Goal: Task Accomplishment & Management: Manage account settings

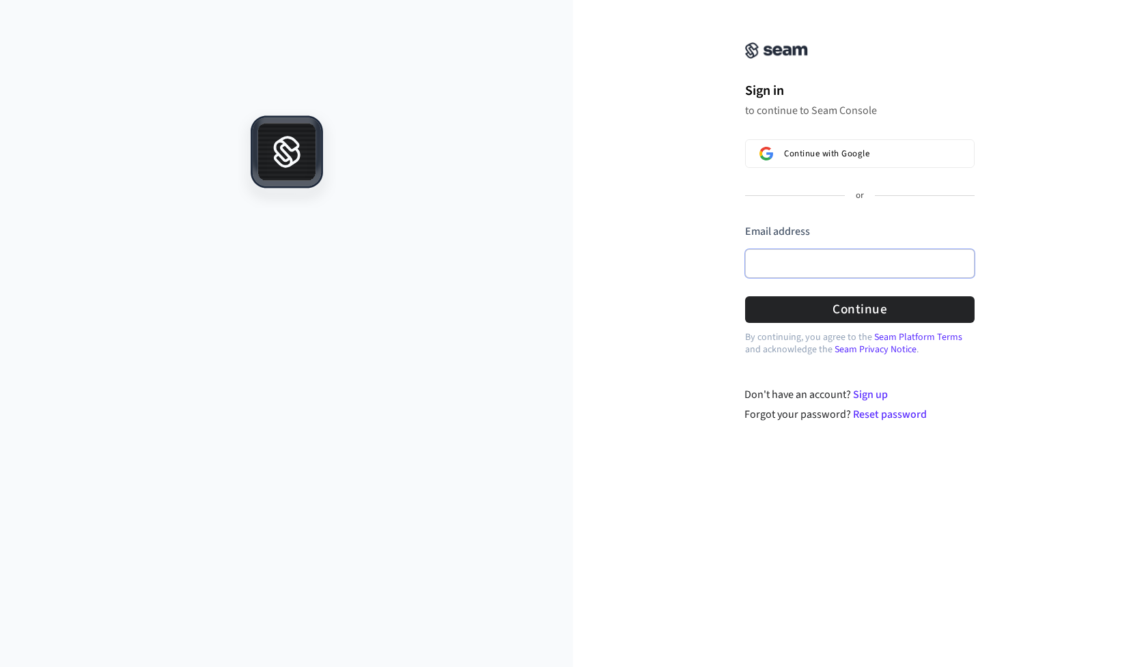
click at [807, 258] on input "Email address" at bounding box center [859, 263] width 229 height 29
type input "*"
paste input "**********"
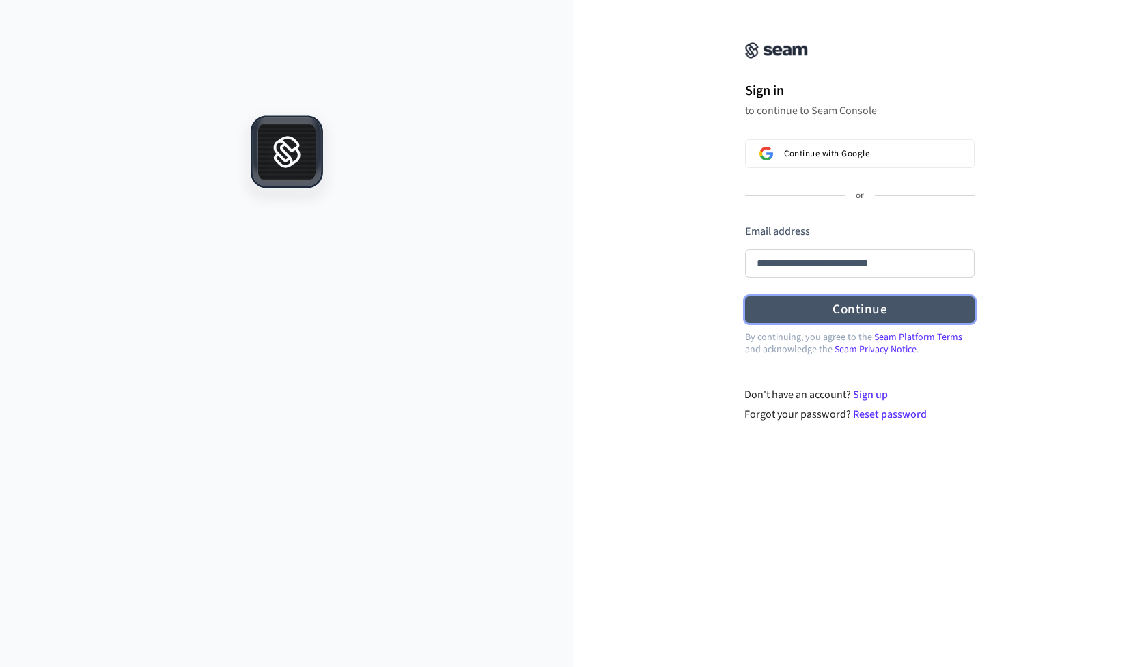
click at [797, 311] on button "Continue" at bounding box center [859, 309] width 229 height 27
type input "**********"
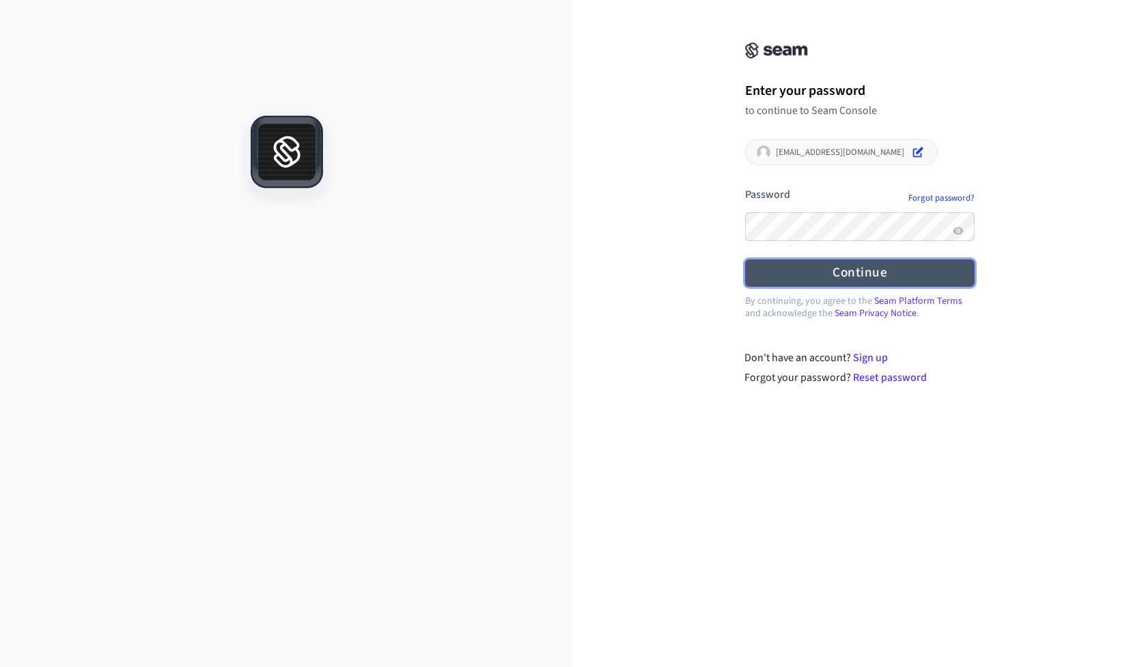
click at [787, 278] on button "Continue" at bounding box center [859, 272] width 229 height 27
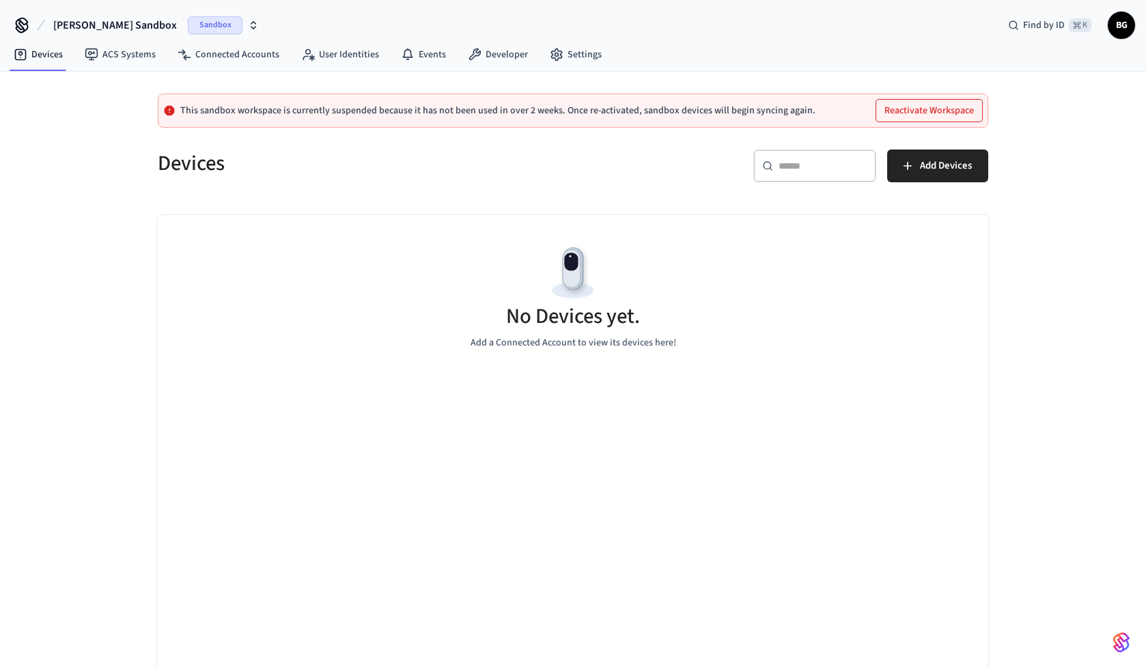
click at [248, 25] on icon "button" at bounding box center [253, 25] width 11 height 11
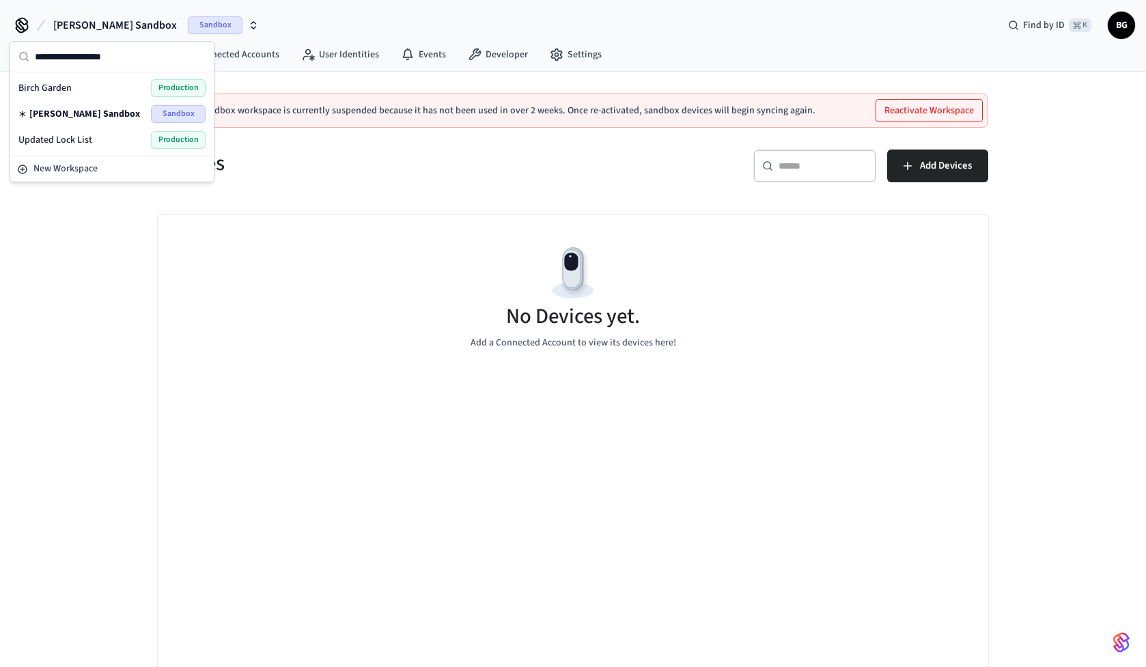
click at [126, 143] on div "Updated Lock List Production" at bounding box center [111, 140] width 187 height 18
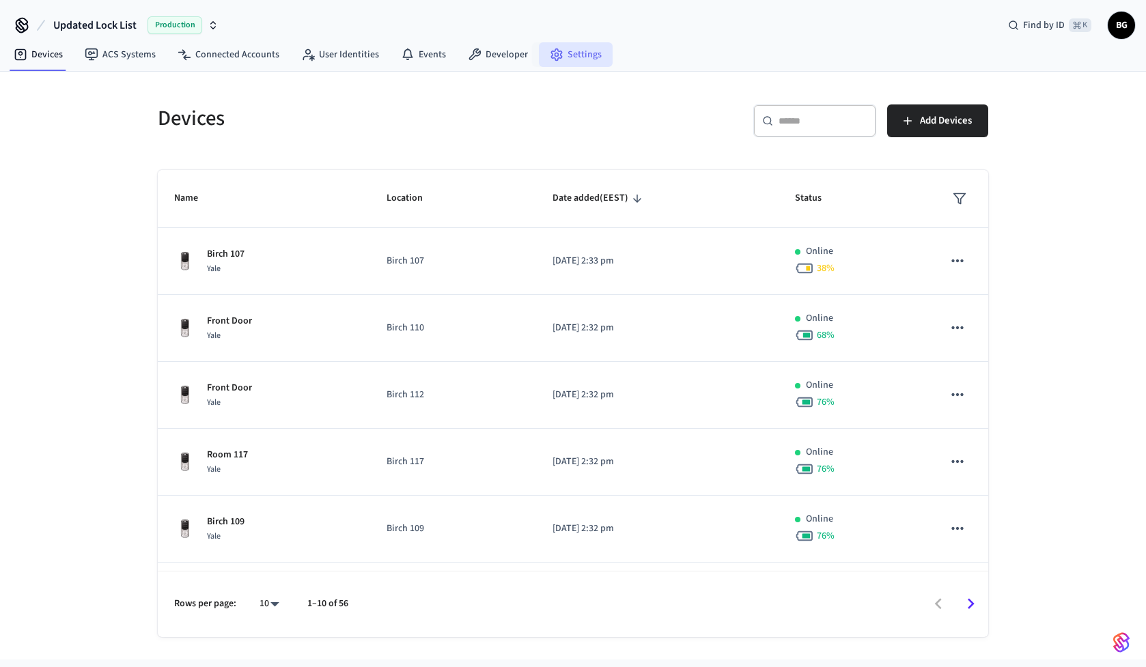
click at [572, 55] on link "Settings" at bounding box center [576, 54] width 74 height 25
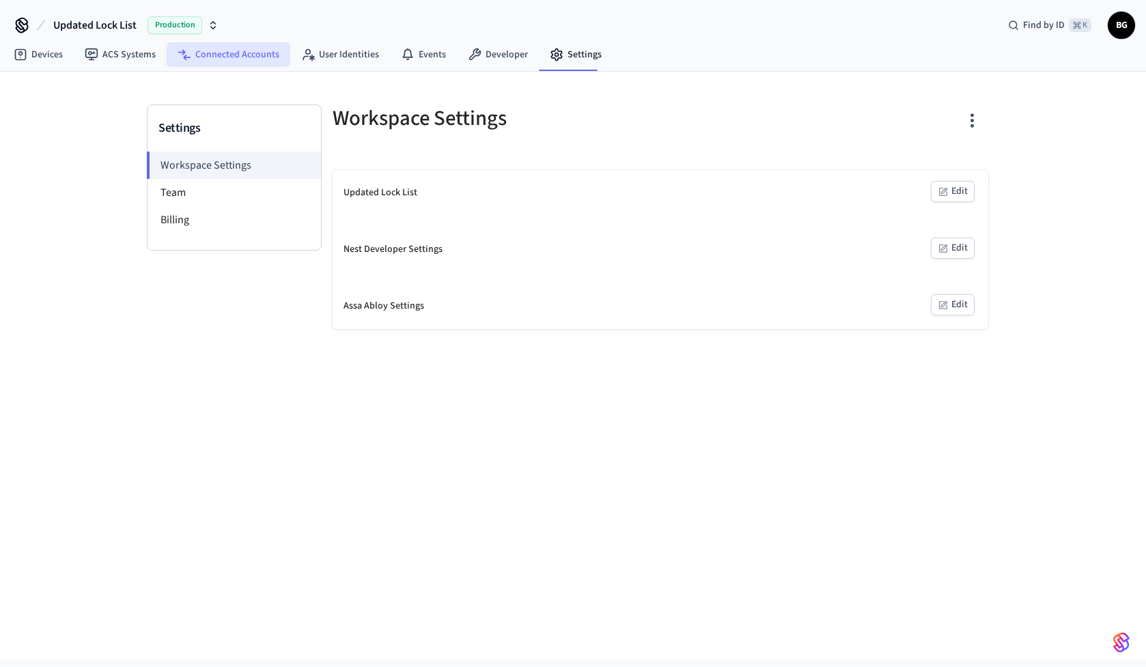
click at [225, 54] on link "Connected Accounts" at bounding box center [229, 54] width 124 height 25
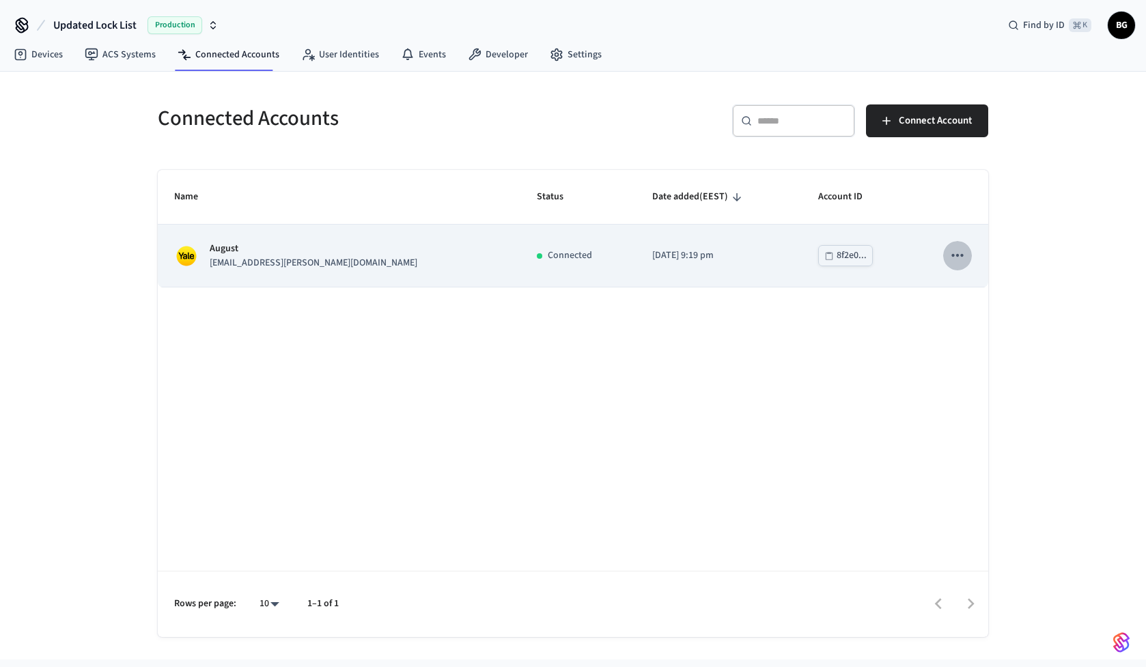
click at [948, 259] on icon "sticky table" at bounding box center [957, 255] width 18 height 18
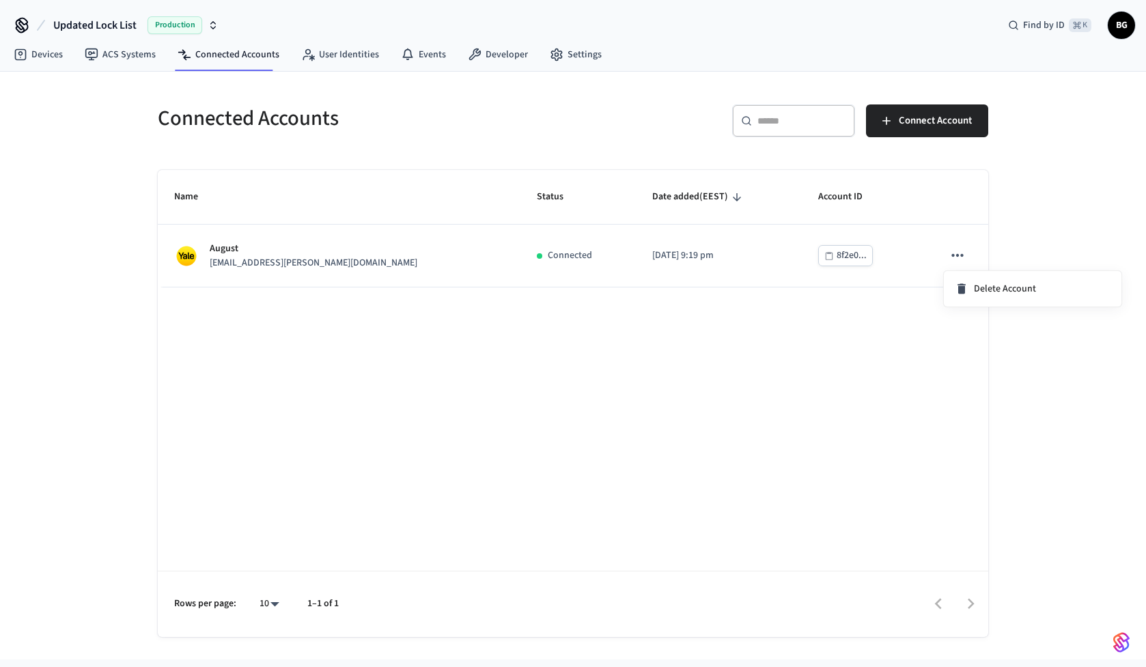
click at [815, 304] on div at bounding box center [573, 333] width 1146 height 667
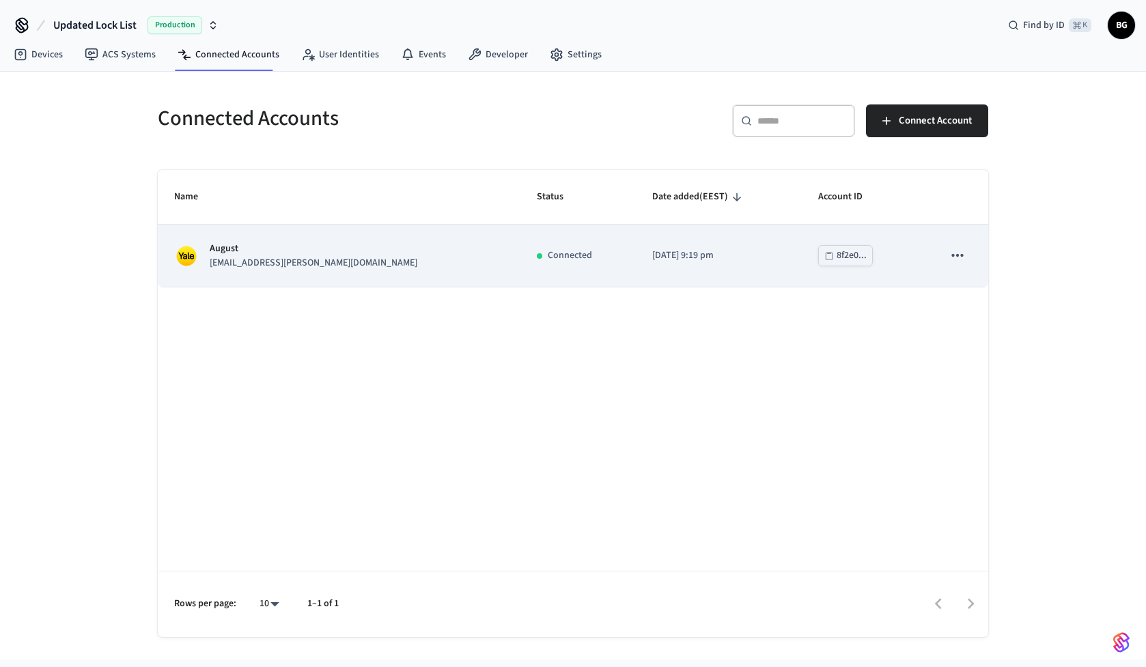
click at [952, 253] on icon "sticky table" at bounding box center [957, 255] width 18 height 18
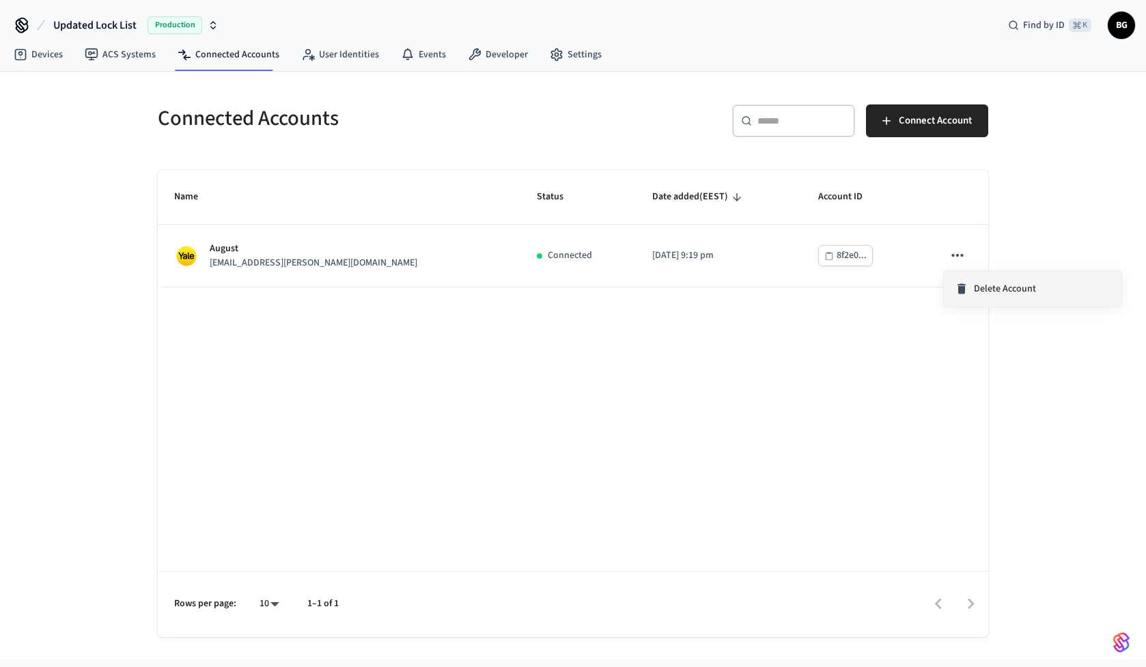
click at [976, 296] on li "Delete Account" at bounding box center [1033, 289] width 178 height 36
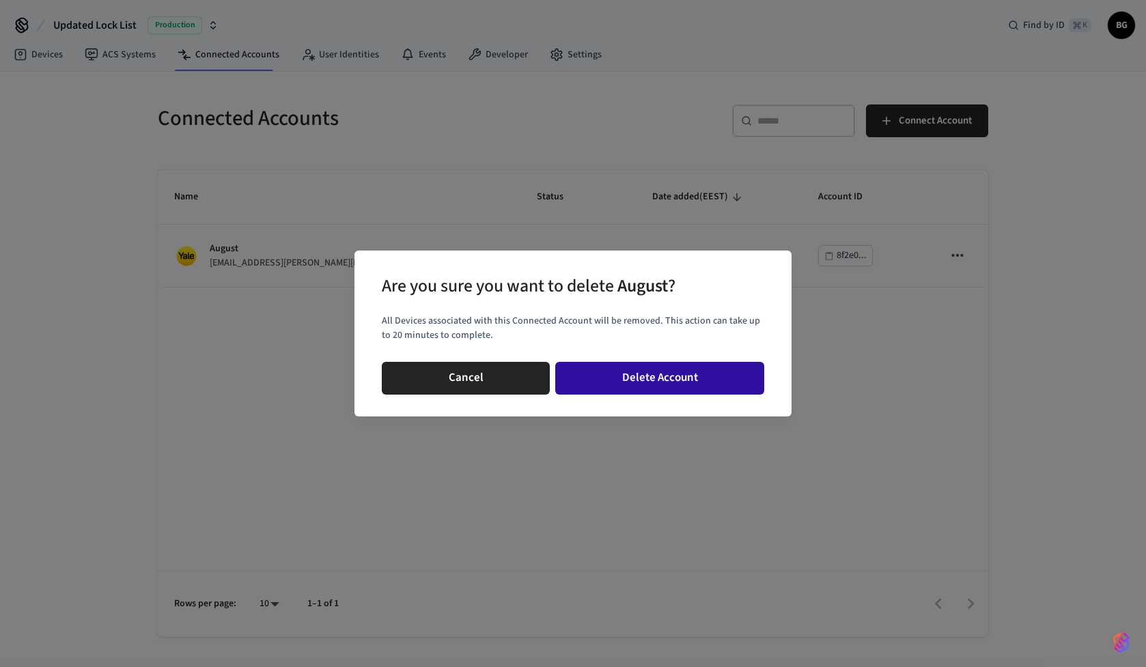
click at [662, 373] on button "Delete Account" at bounding box center [659, 378] width 209 height 33
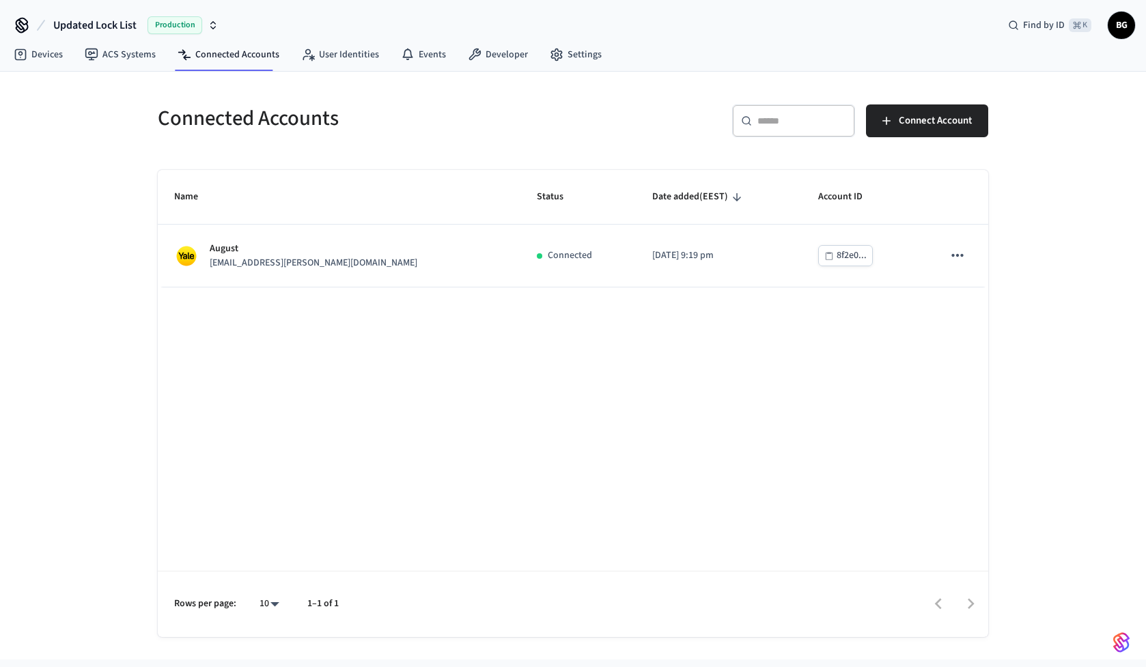
click at [211, 28] on icon "button" at bounding box center [213, 25] width 11 height 11
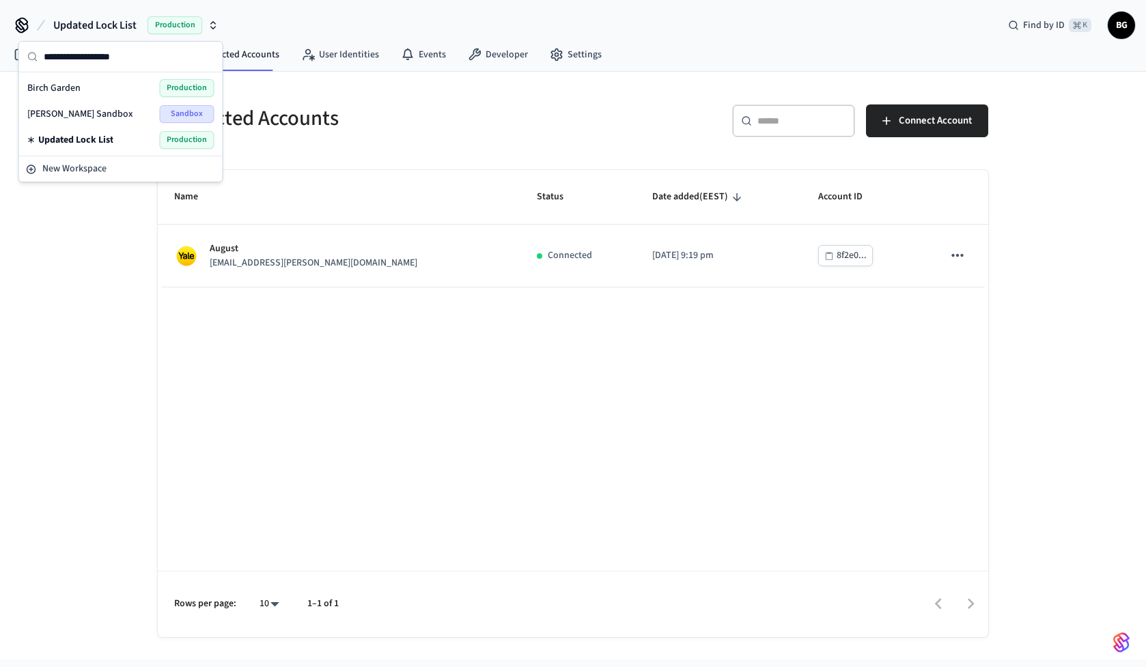
click at [294, 171] on th "Name" at bounding box center [339, 197] width 363 height 55
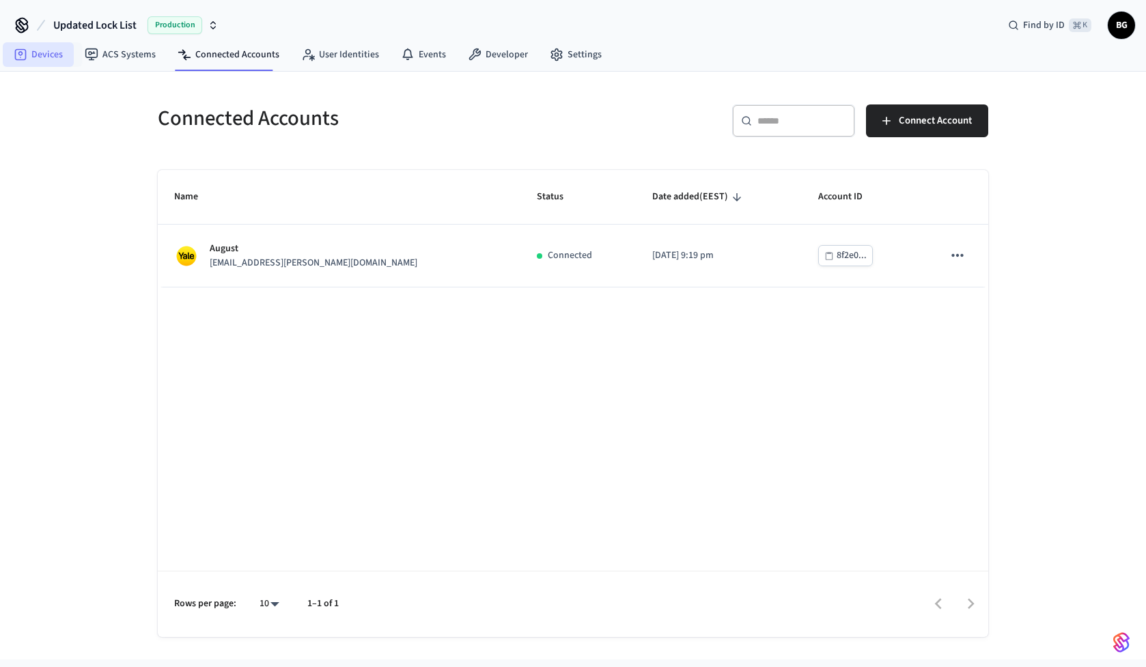
click at [55, 55] on link "Devices" at bounding box center [38, 54] width 71 height 25
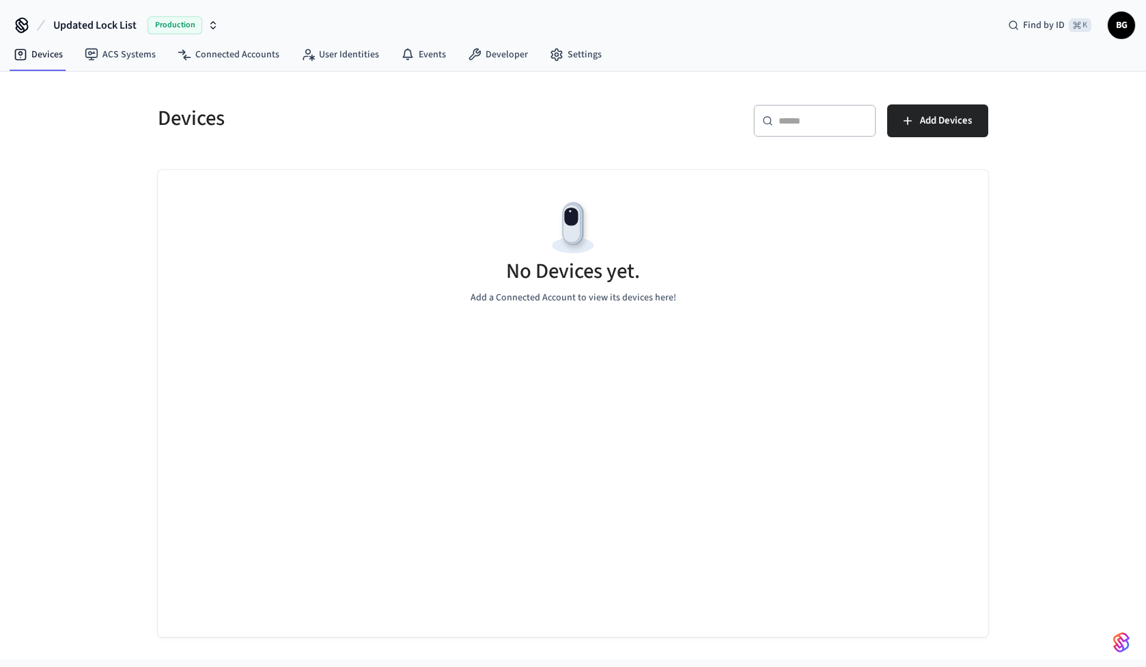
click at [218, 20] on icon "button" at bounding box center [213, 25] width 11 height 11
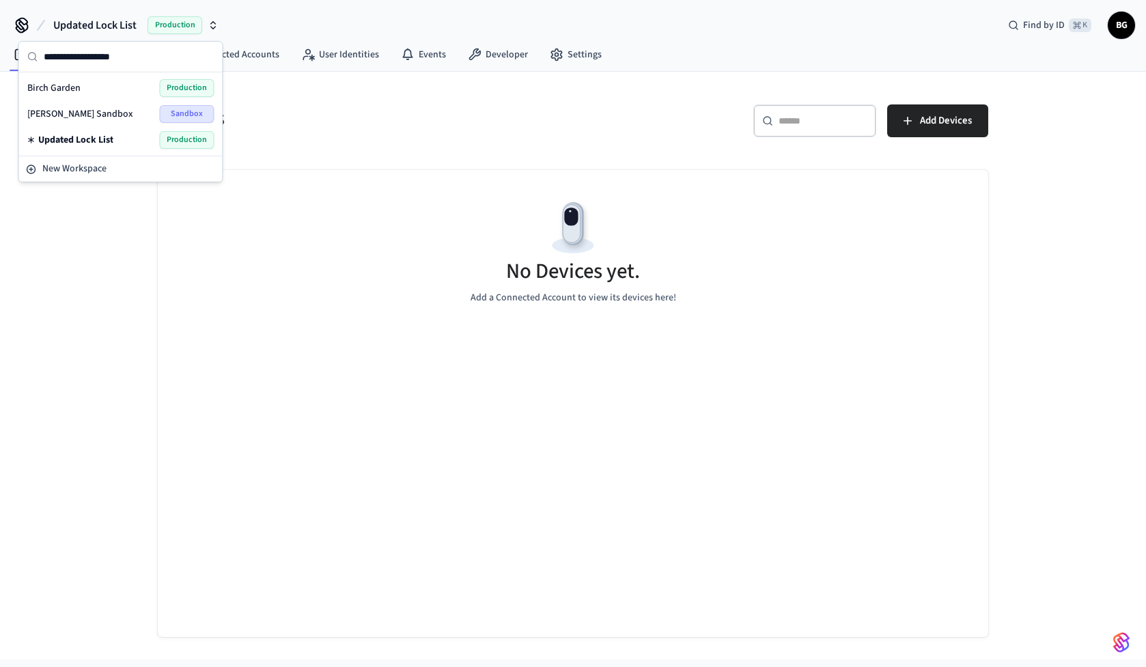
click at [113, 85] on div "Birch Garden Production" at bounding box center [120, 88] width 187 height 18
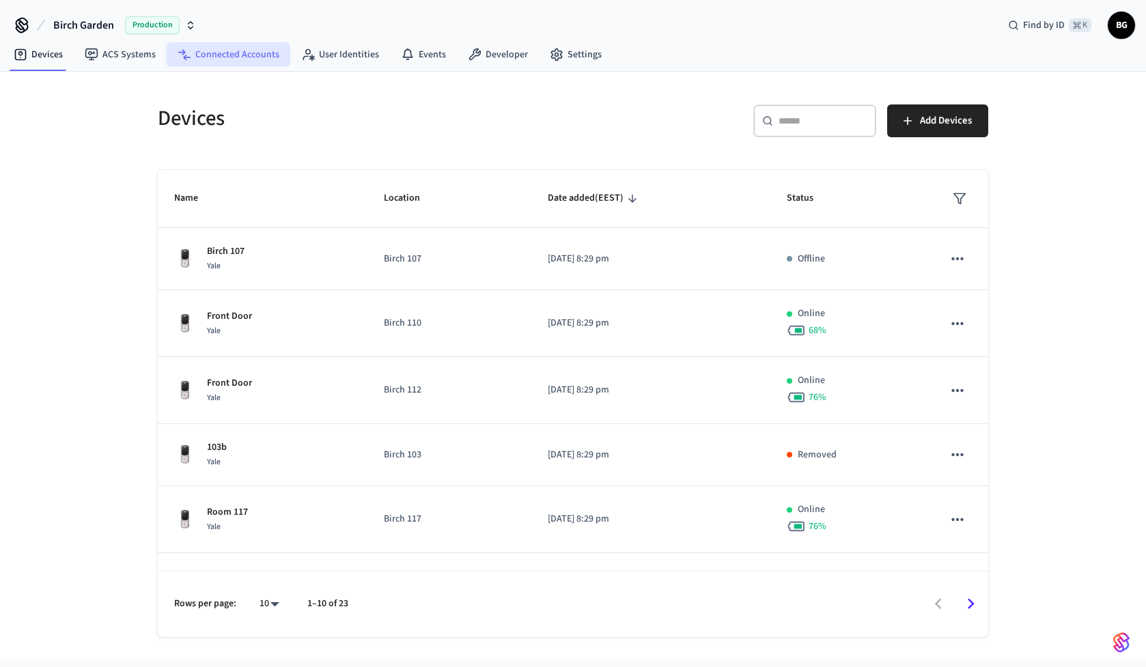
click at [225, 57] on link "Connected Accounts" at bounding box center [229, 54] width 124 height 25
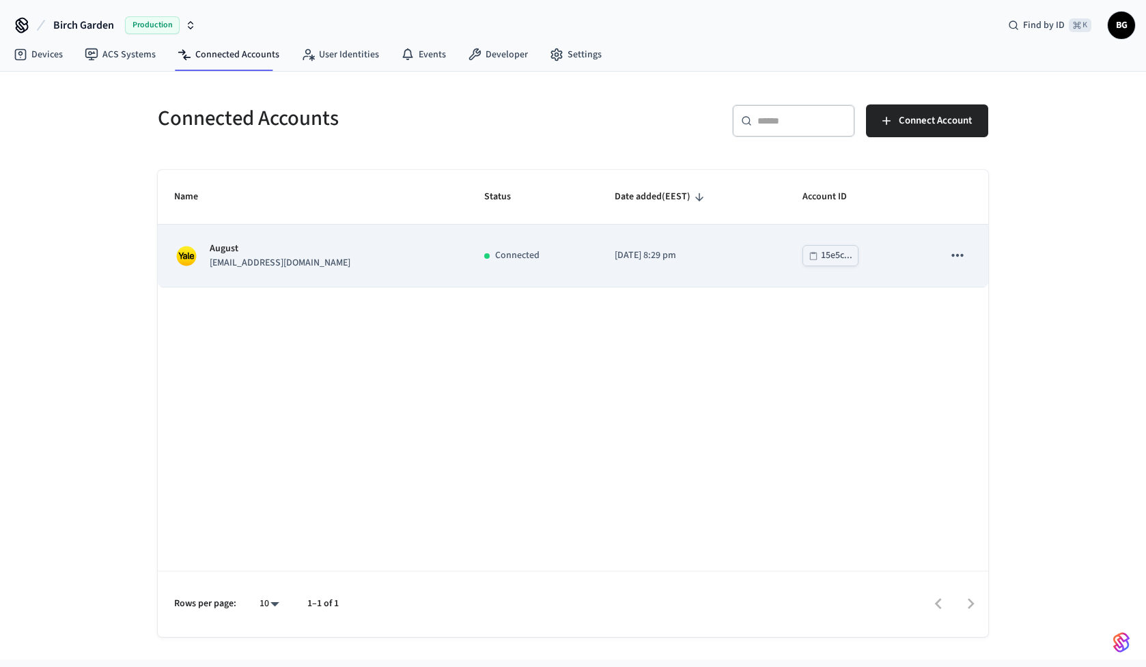
click at [959, 262] on icon "sticky table" at bounding box center [957, 255] width 18 height 18
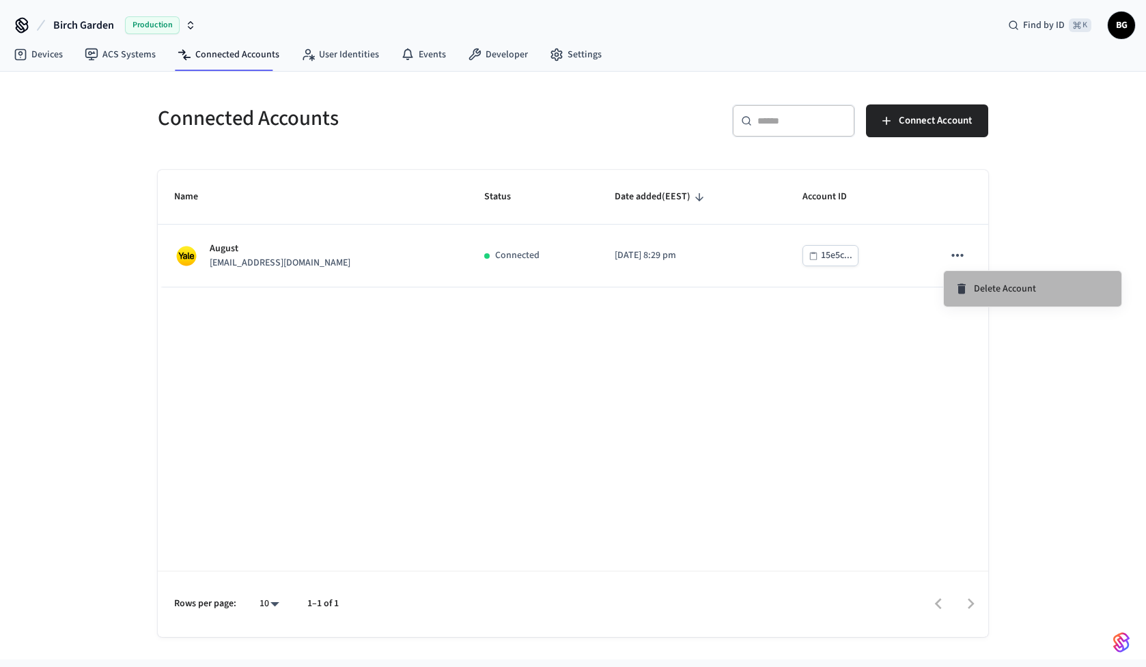
click at [967, 296] on li "Delete Account" at bounding box center [1033, 289] width 178 height 36
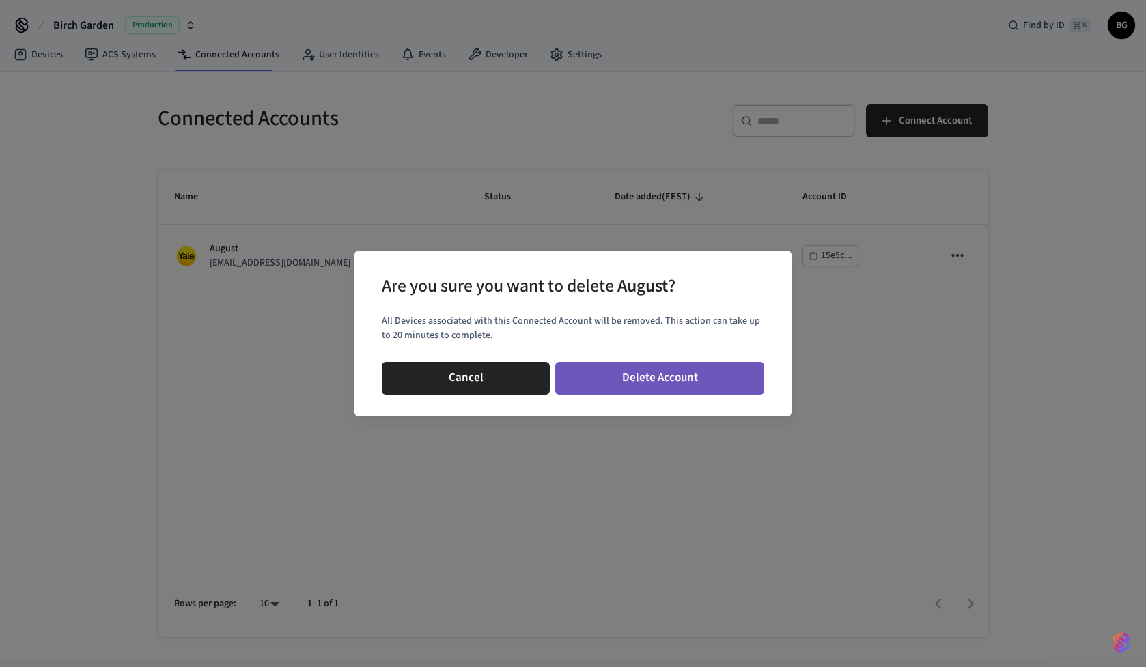
click at [677, 374] on button "Delete Account" at bounding box center [659, 378] width 209 height 33
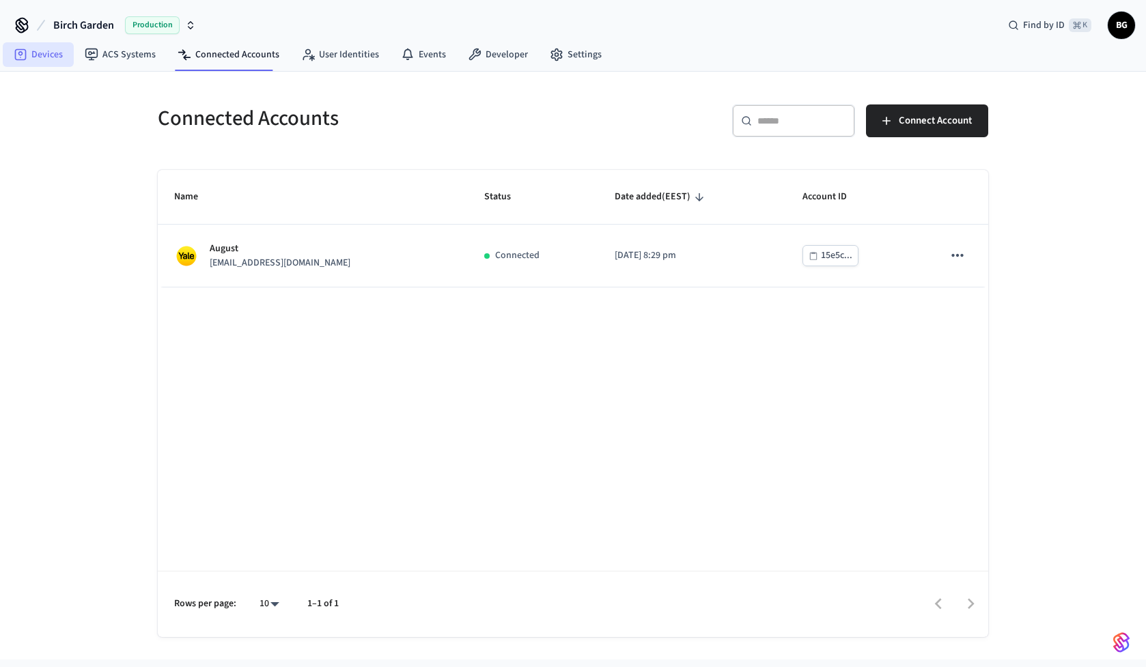
click at [35, 54] on link "Devices" at bounding box center [38, 54] width 71 height 25
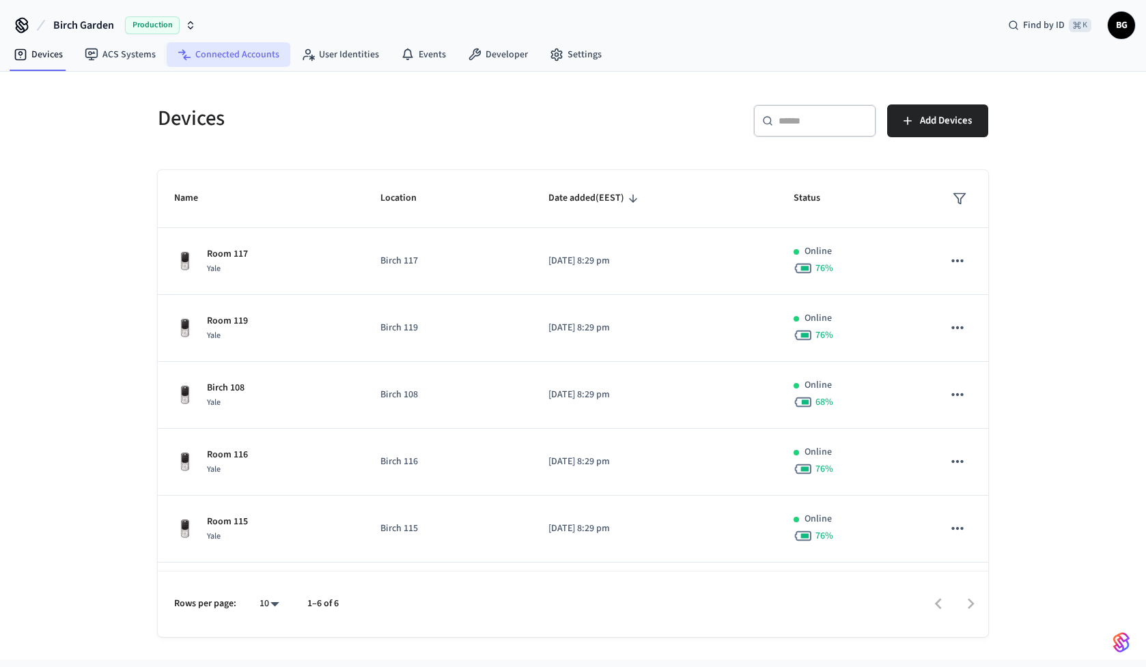
click at [206, 58] on link "Connected Accounts" at bounding box center [229, 54] width 124 height 25
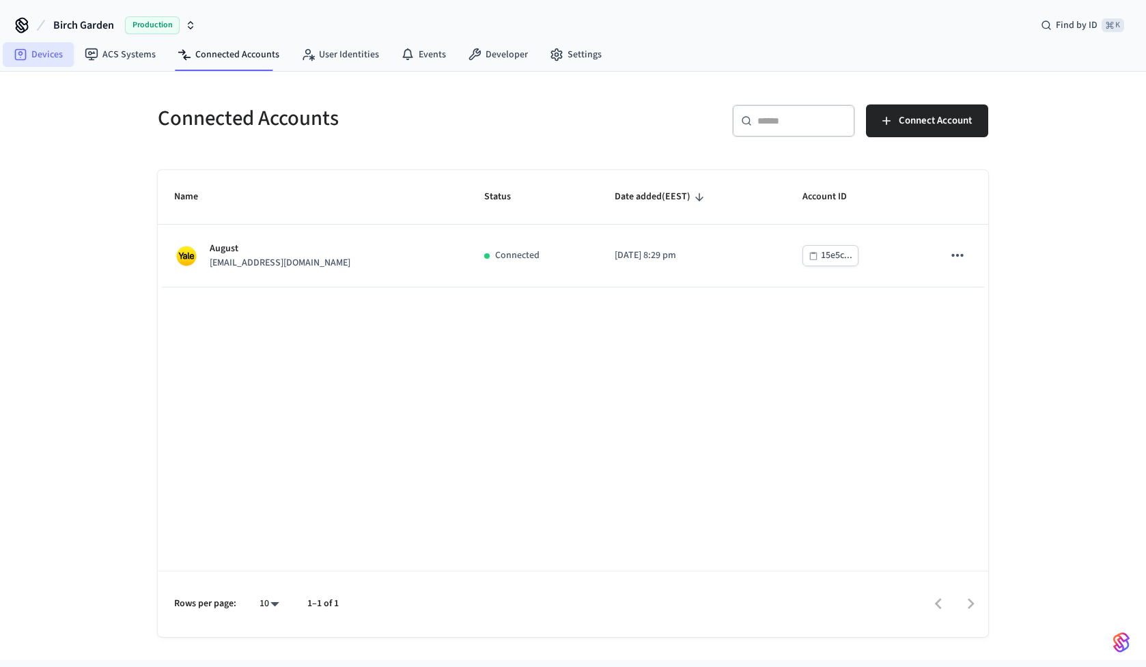
click at [40, 53] on link "Devices" at bounding box center [38, 54] width 71 height 25
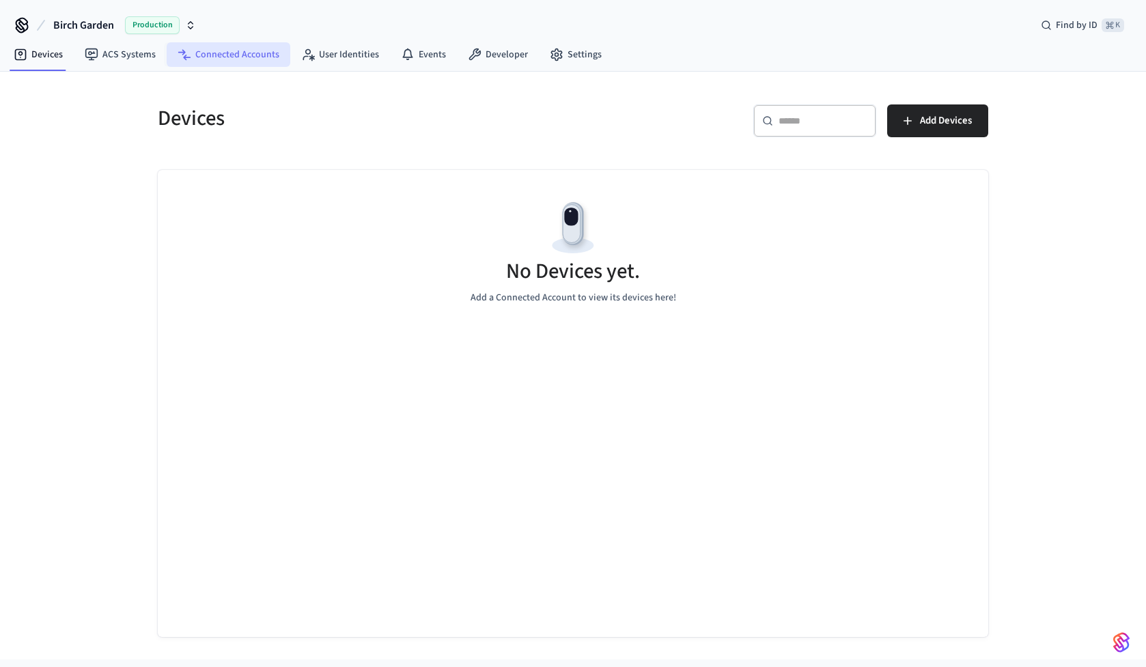
click at [210, 58] on link "Connected Accounts" at bounding box center [229, 54] width 124 height 25
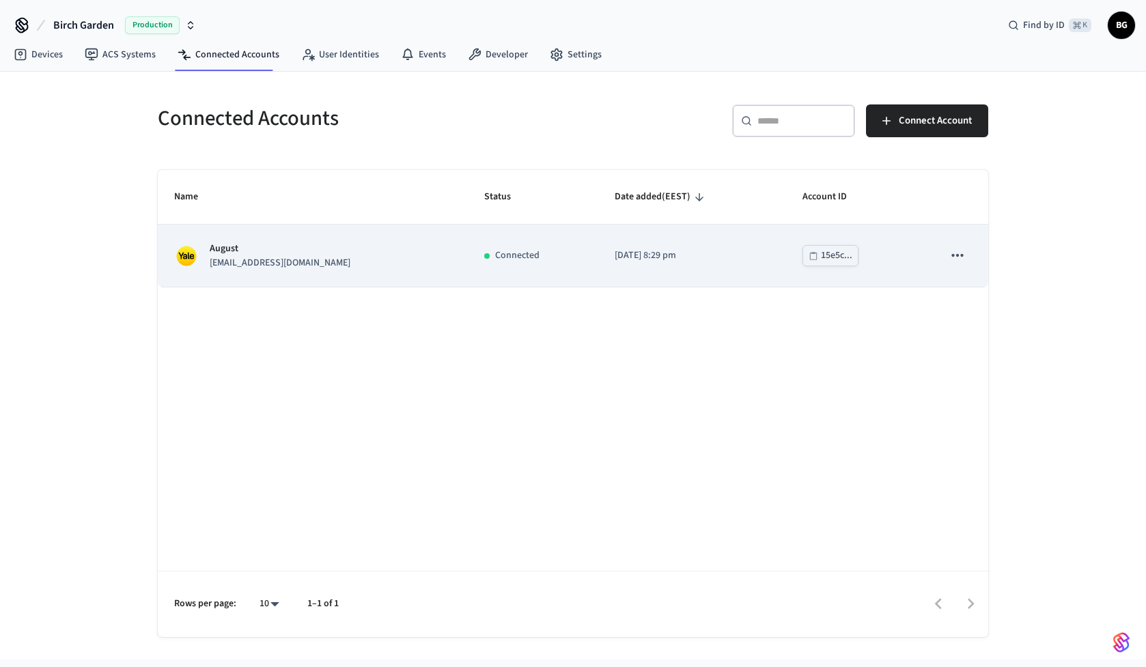
click at [959, 254] on icon "sticky table" at bounding box center [957, 255] width 18 height 18
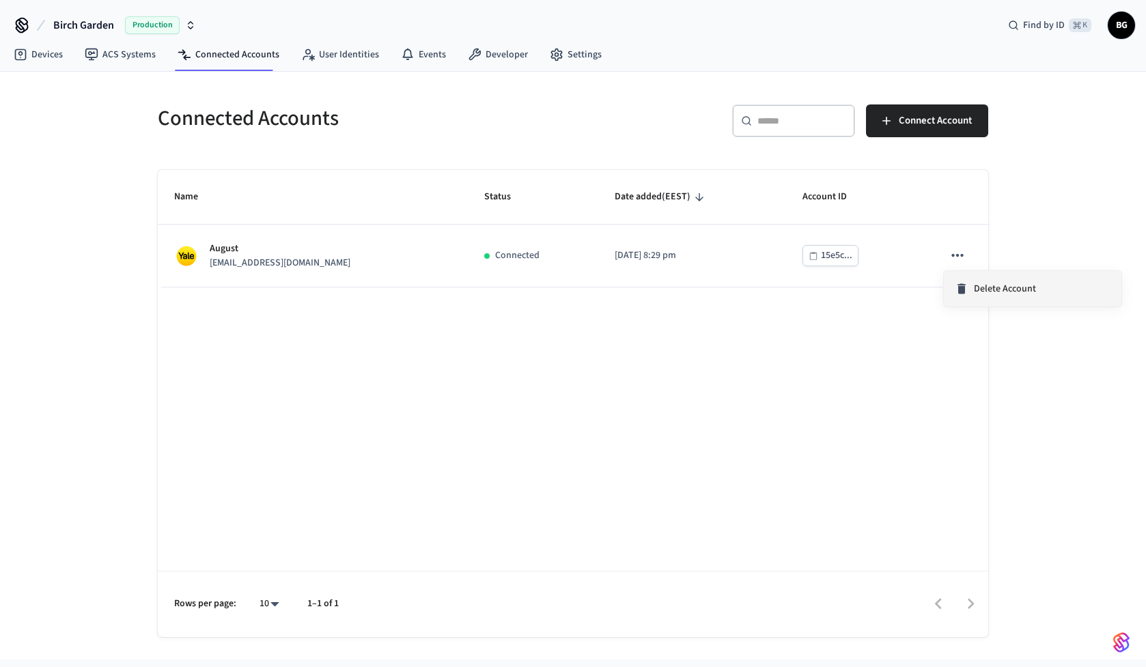
click at [965, 277] on li "Delete Account" at bounding box center [1033, 289] width 178 height 36
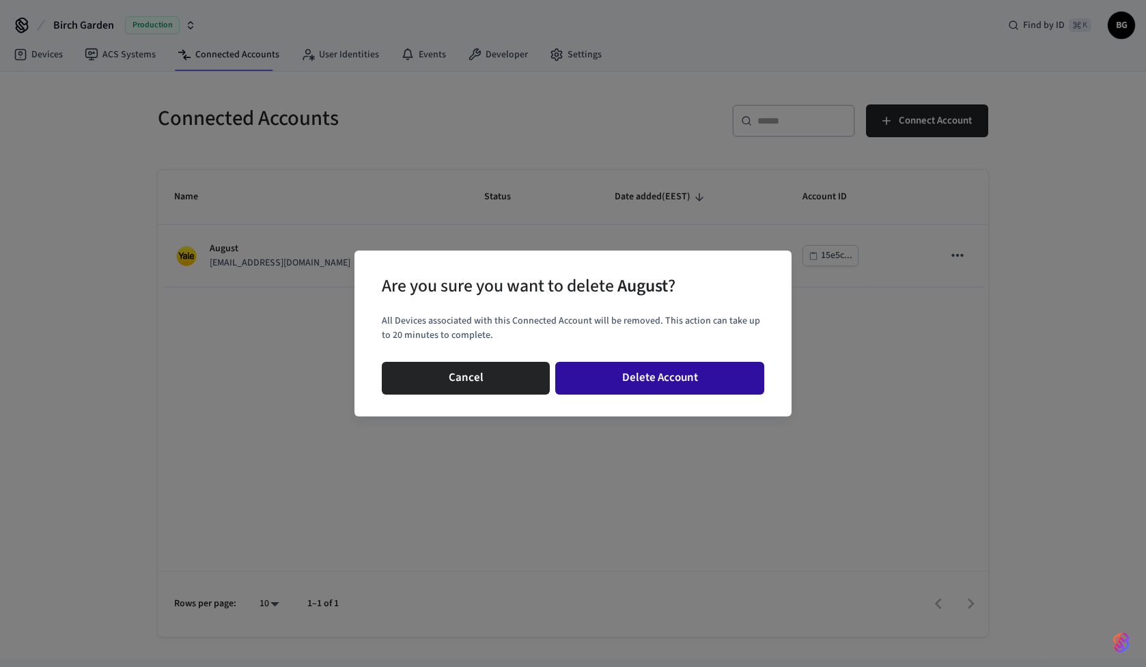
click at [672, 377] on button "Delete Account" at bounding box center [659, 378] width 209 height 33
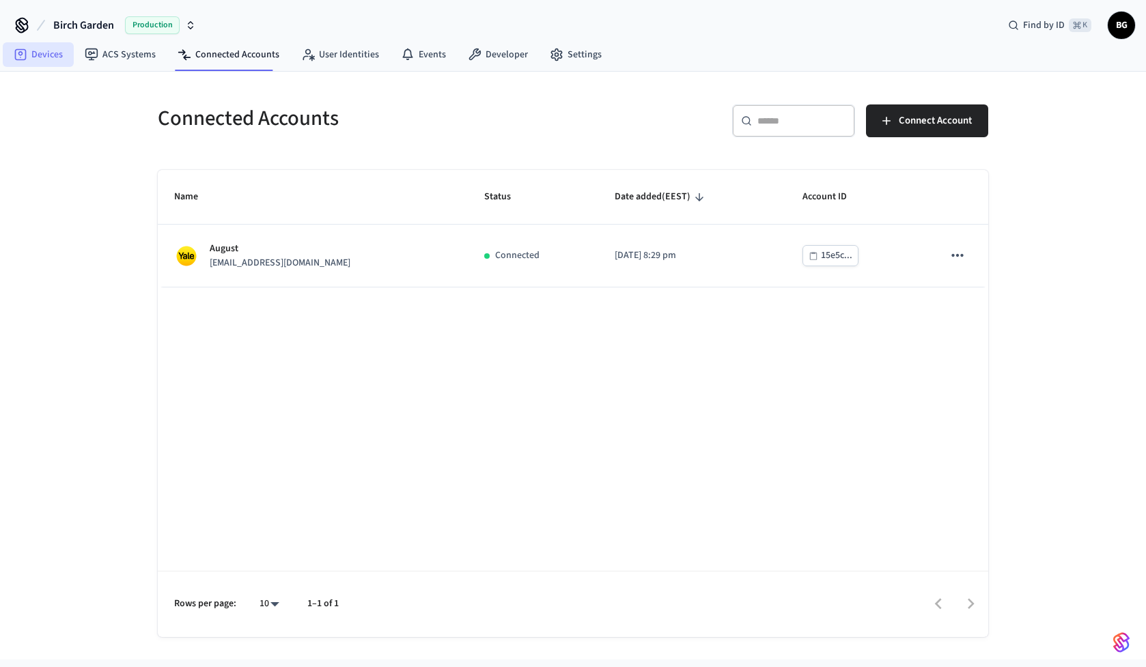
click at [54, 51] on link "Devices" at bounding box center [38, 54] width 71 height 25
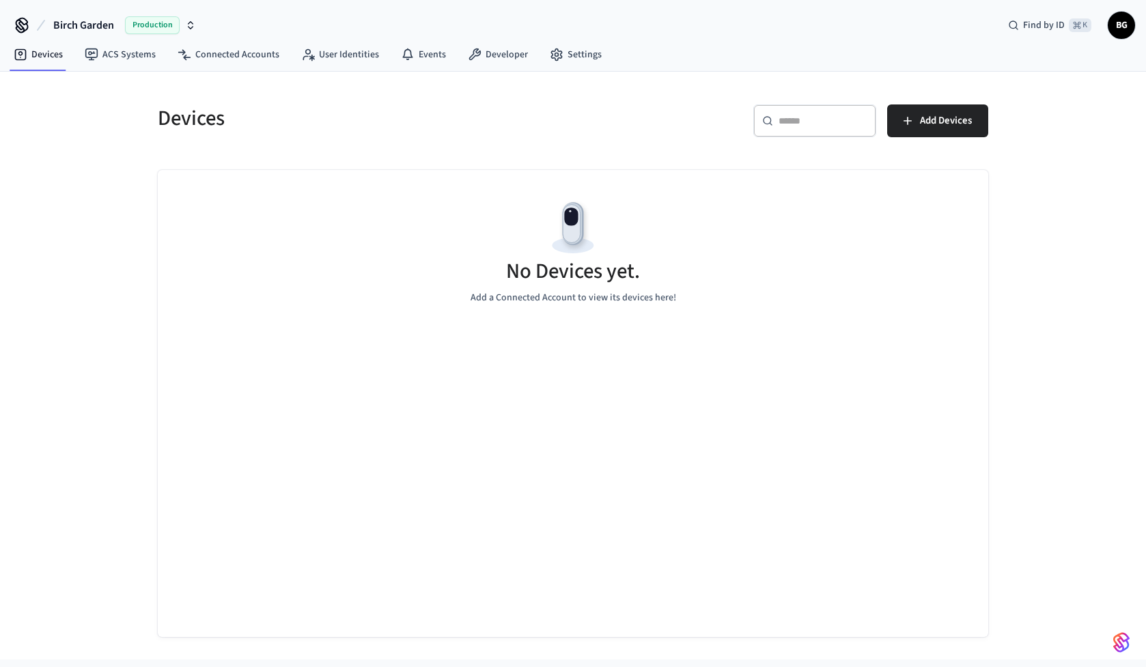
click at [193, 28] on icon "button" at bounding box center [190, 25] width 11 height 11
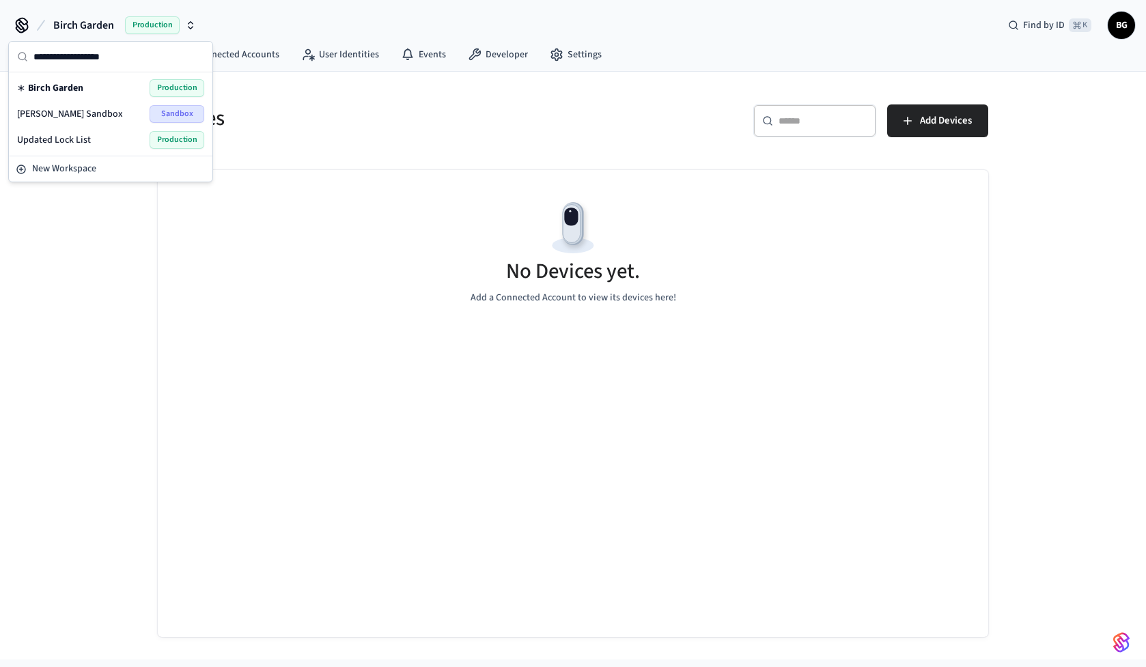
click at [83, 116] on div "Birch's Sandbox Sandbox" at bounding box center [110, 114] width 187 height 18
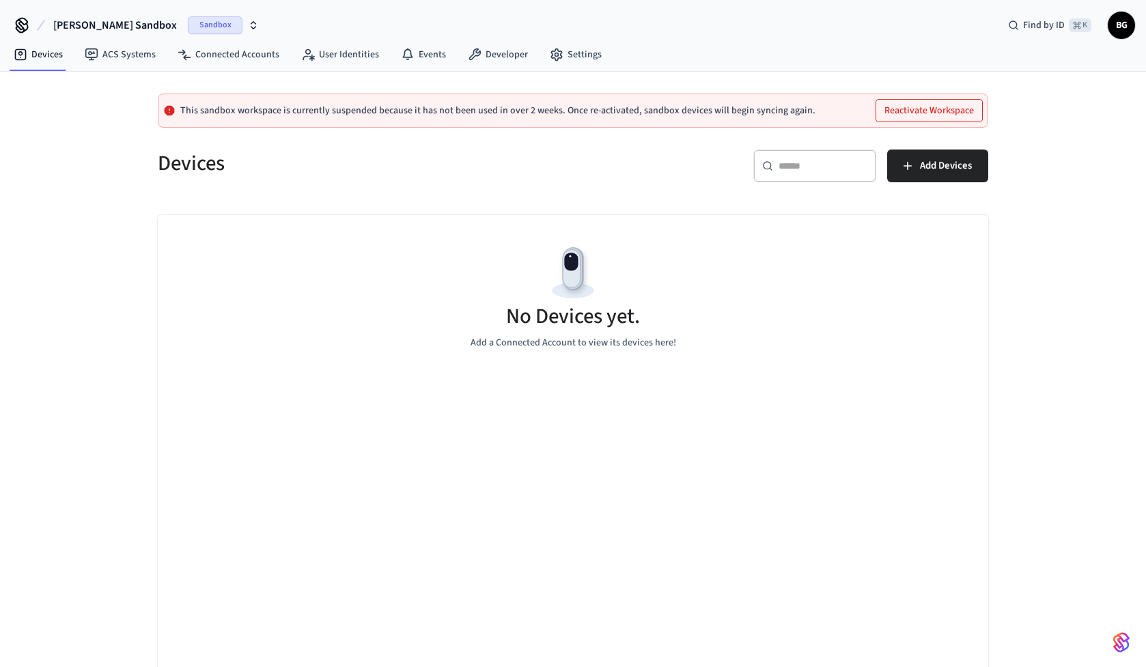
click at [248, 20] on icon "button" at bounding box center [253, 25] width 11 height 11
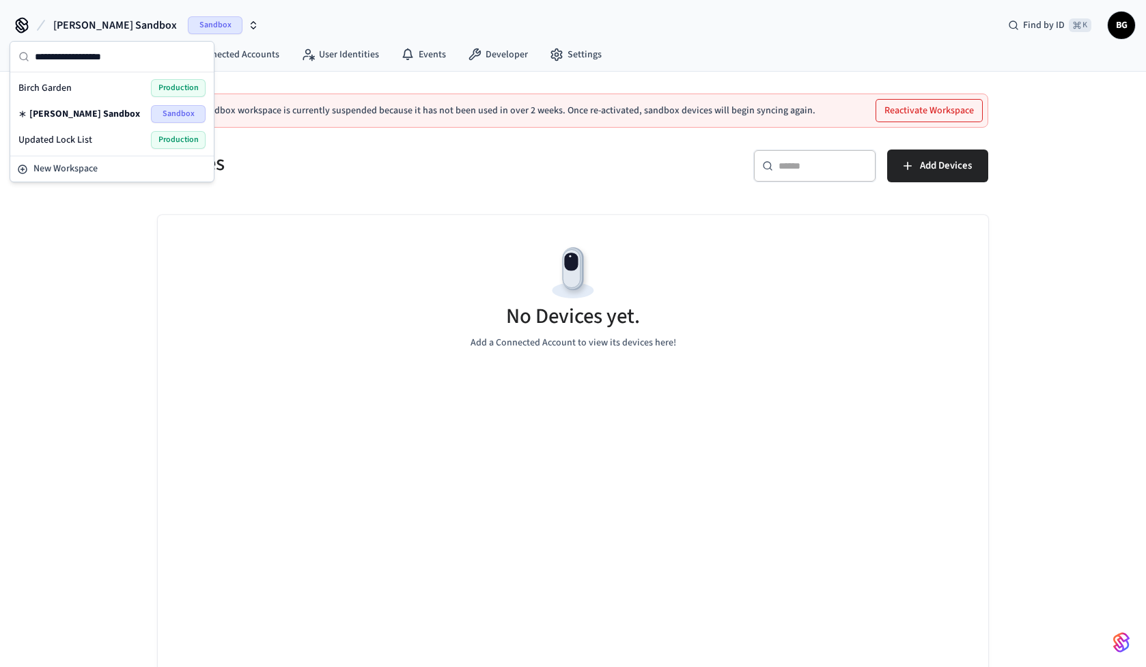
click at [148, 143] on div "Updated Lock List Production" at bounding box center [111, 140] width 187 height 18
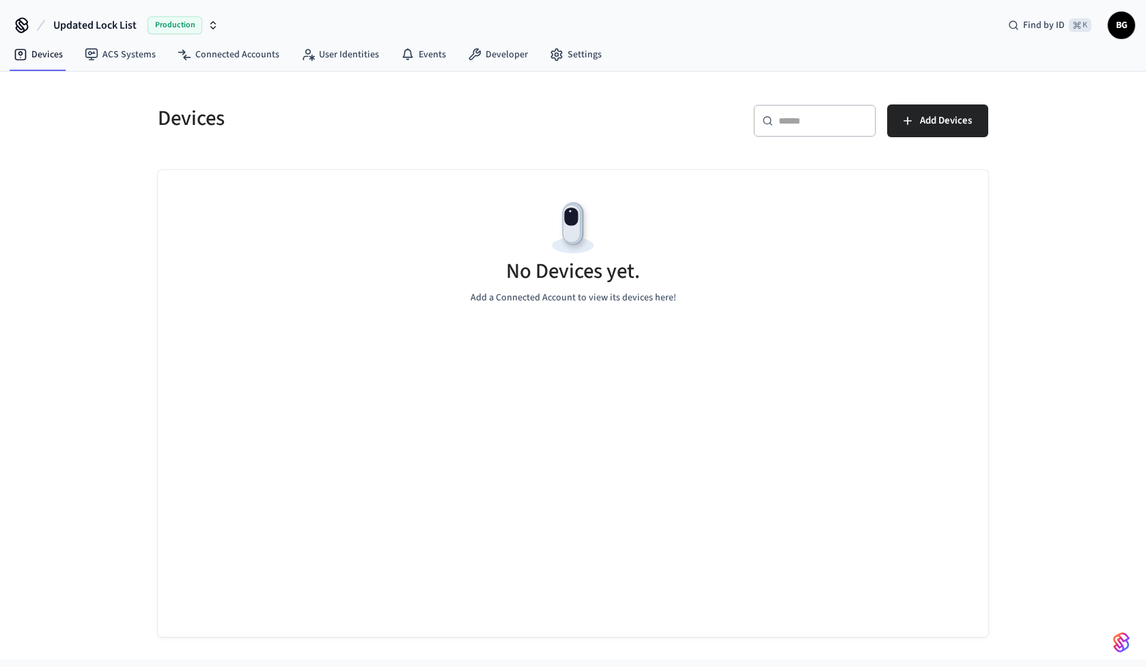
click at [1125, 28] on span "BG" at bounding box center [1121, 25] width 25 height 25
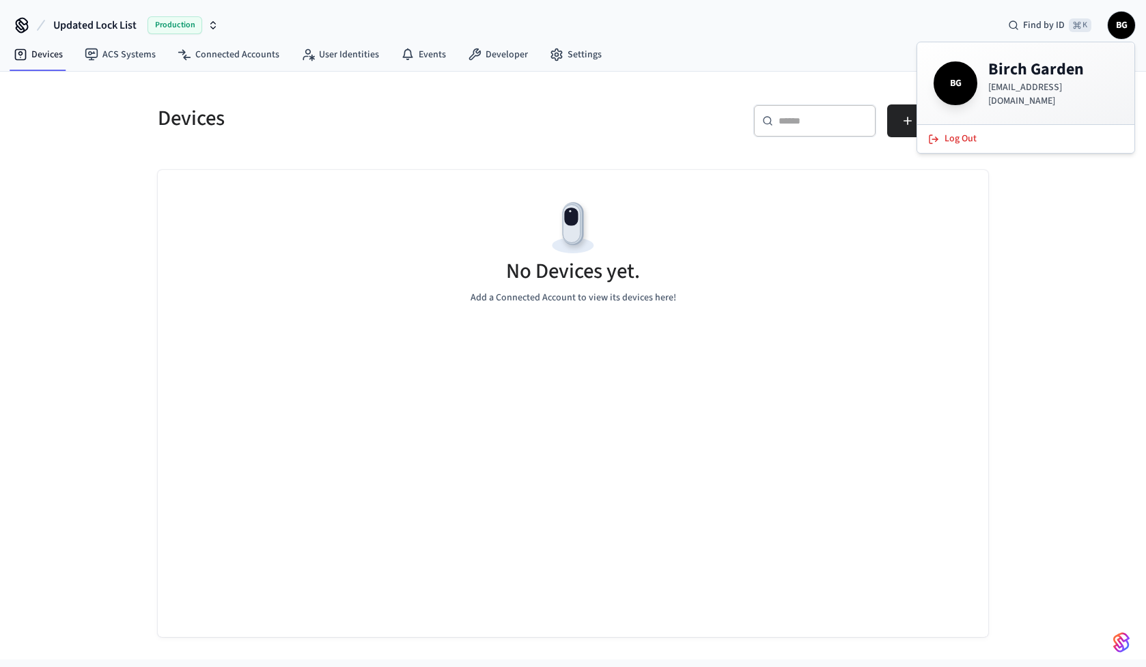
click at [760, 200] on div "No Devices yet. Add a Connected Account to view its devices here!" at bounding box center [573, 251] width 830 height 163
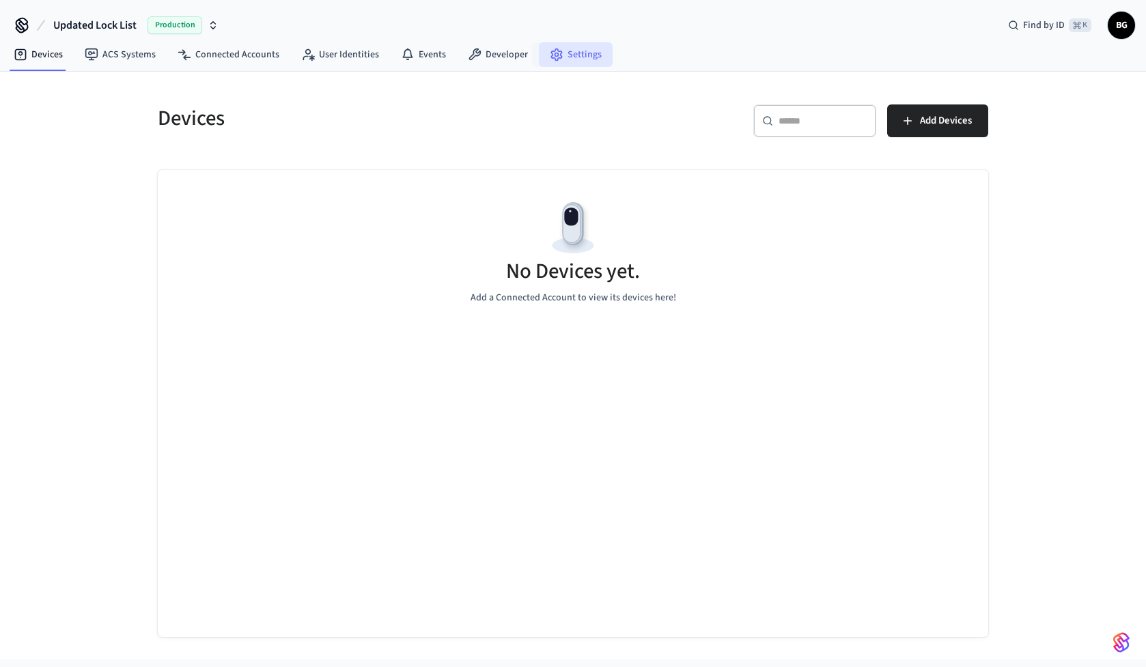
click at [561, 53] on link "Settings" at bounding box center [576, 54] width 74 height 25
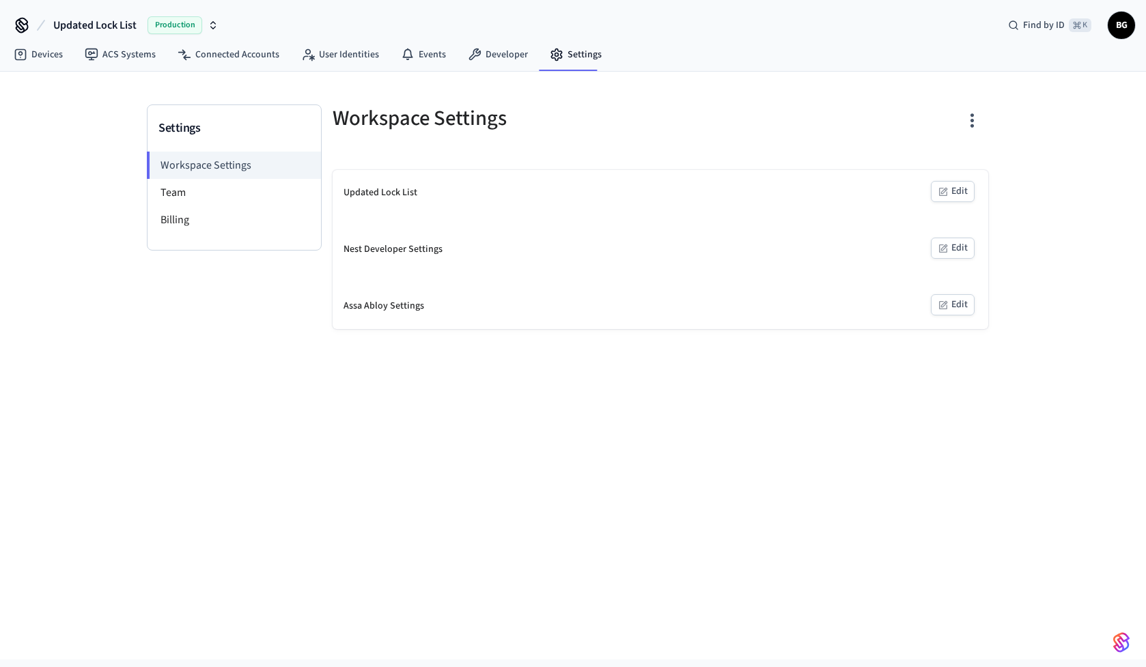
click at [386, 191] on div "Updated Lock List" at bounding box center [380, 193] width 74 height 14
click at [961, 195] on button "Edit" at bounding box center [953, 191] width 44 height 21
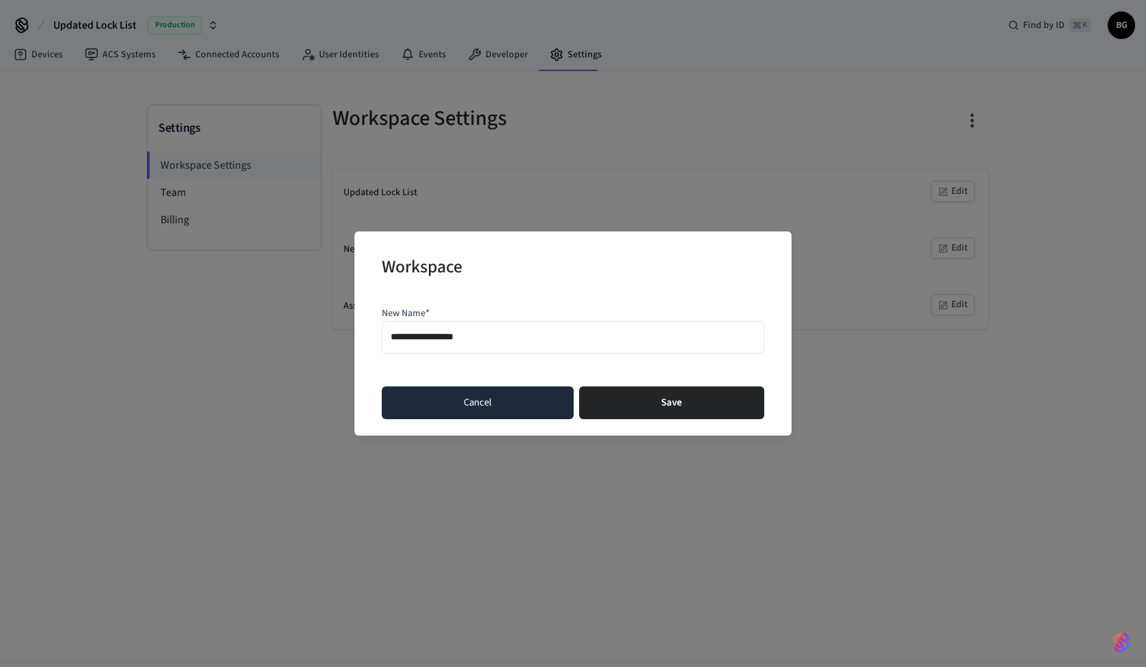
click at [518, 409] on button "Cancel" at bounding box center [478, 402] width 192 height 33
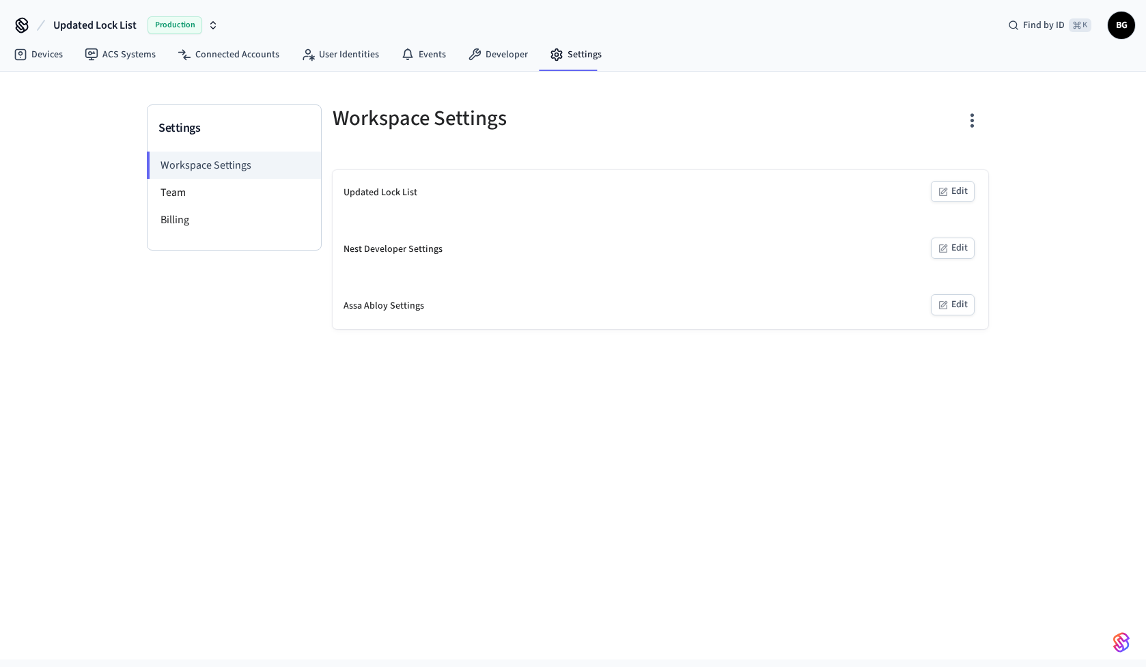
click at [960, 194] on button "Edit" at bounding box center [953, 191] width 44 height 21
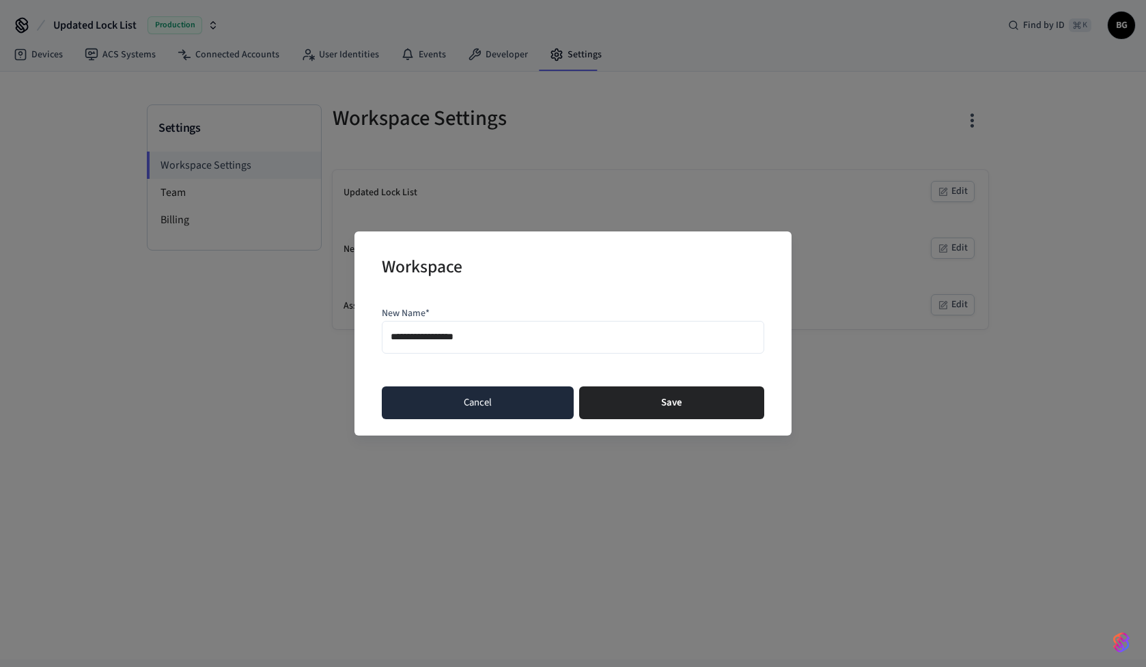
click at [543, 404] on button "Cancel" at bounding box center [478, 402] width 192 height 33
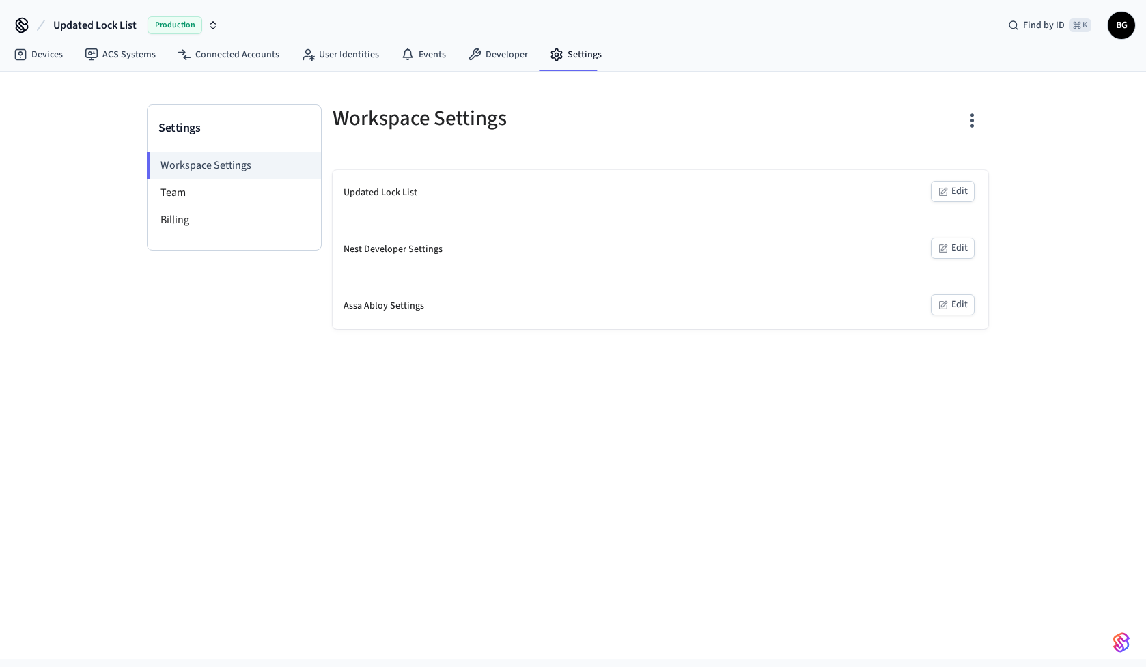
click at [968, 126] on icon "button" at bounding box center [971, 120] width 21 height 21
click at [870, 218] on li "Delete Workspace" at bounding box center [919, 214] width 117 height 36
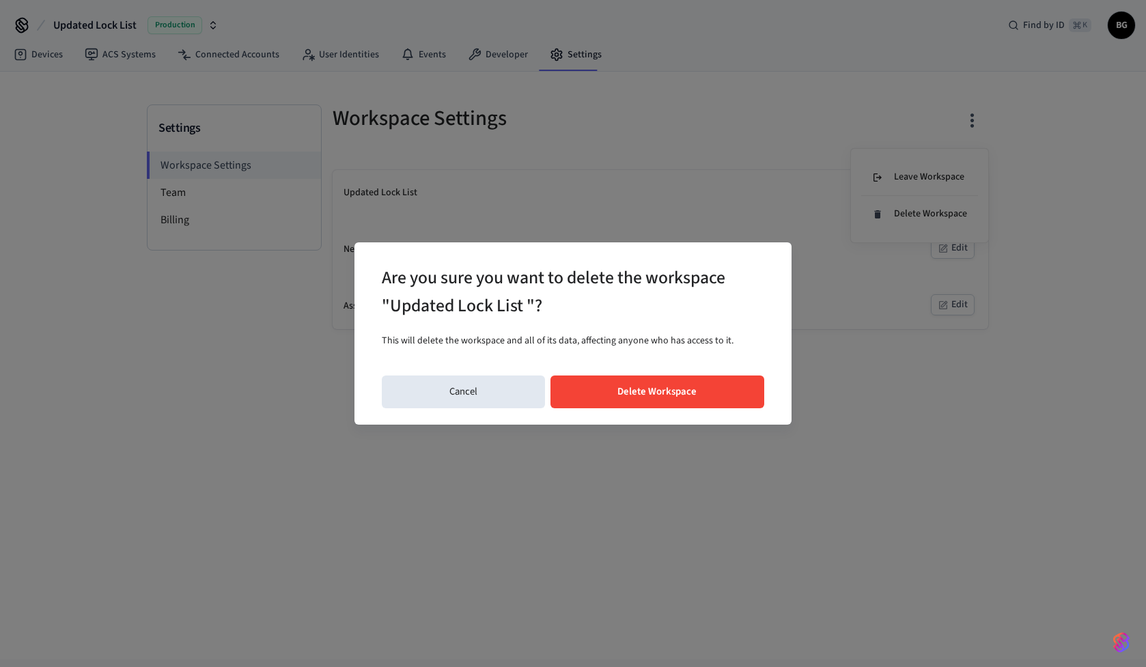
click at [659, 393] on button "Delete Workspace" at bounding box center [657, 392] width 214 height 33
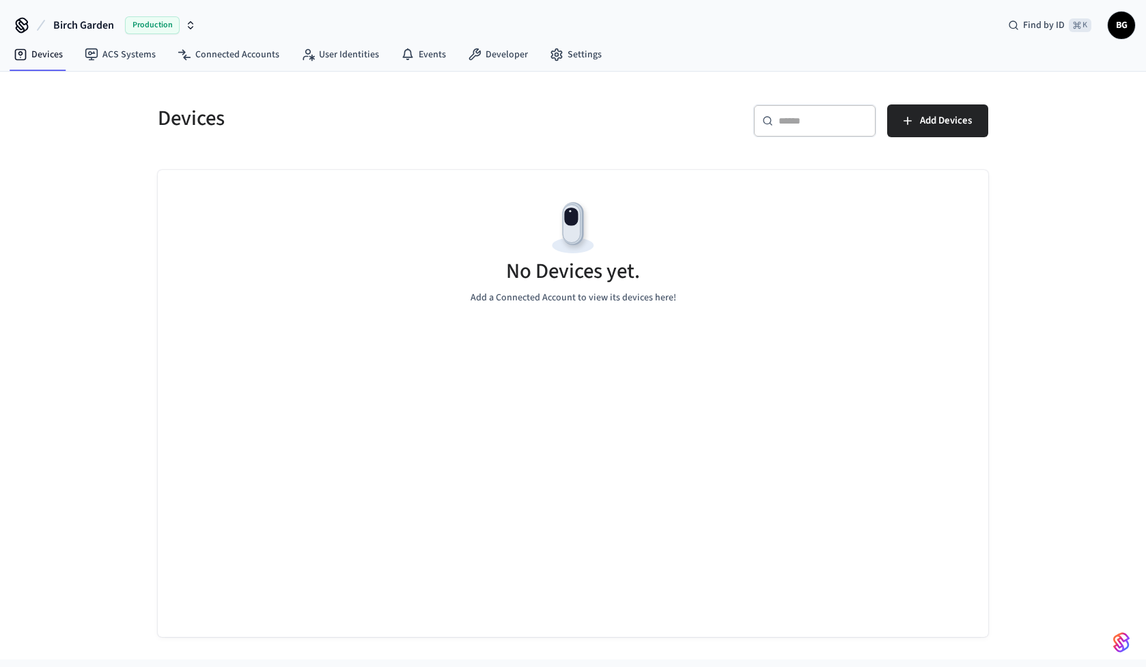
click at [195, 19] on div "Production" at bounding box center [160, 25] width 71 height 18
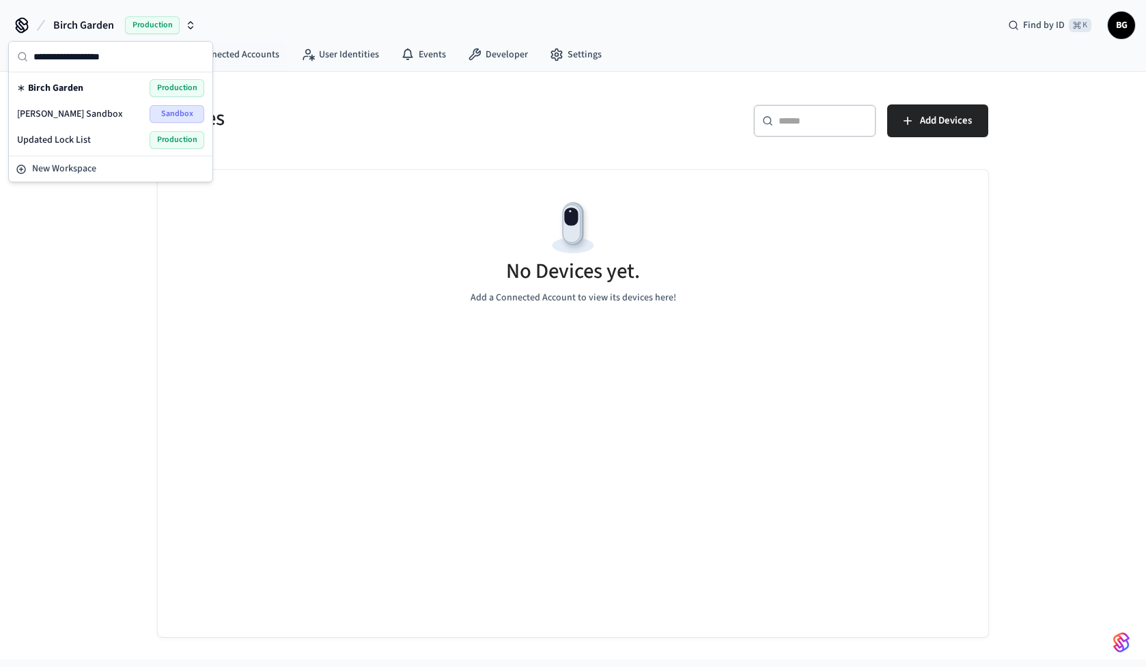
click at [286, 131] on h5 "Devices" at bounding box center [361, 118] width 407 height 28
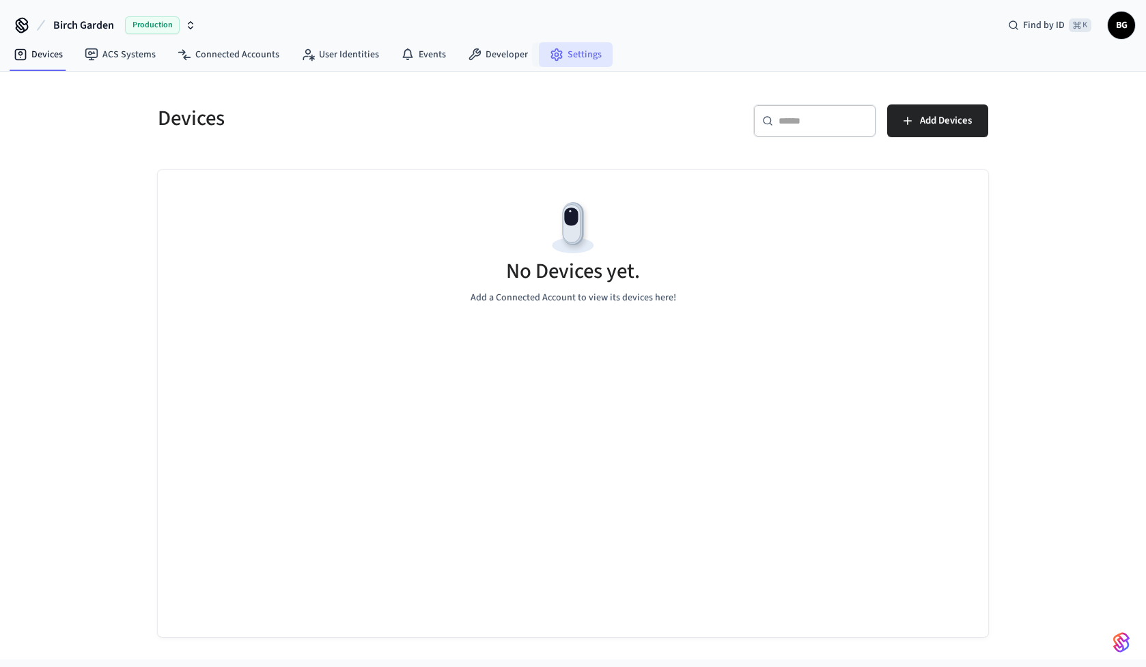
click at [568, 52] on link "Settings" at bounding box center [576, 54] width 74 height 25
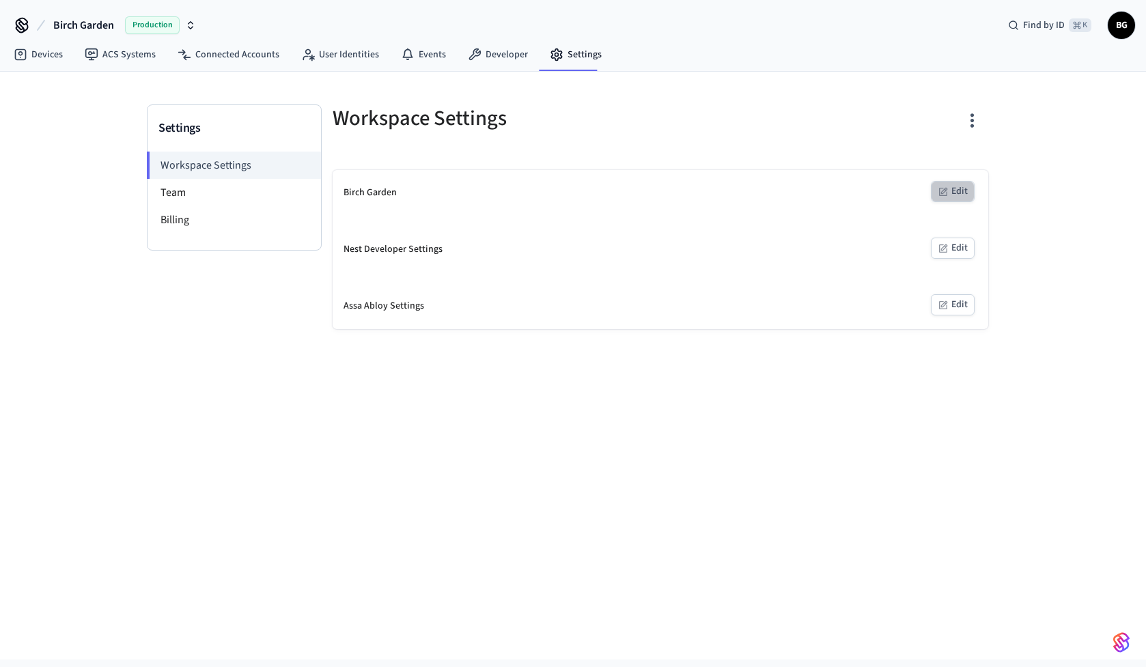
click at [965, 193] on button "Edit" at bounding box center [953, 191] width 44 height 21
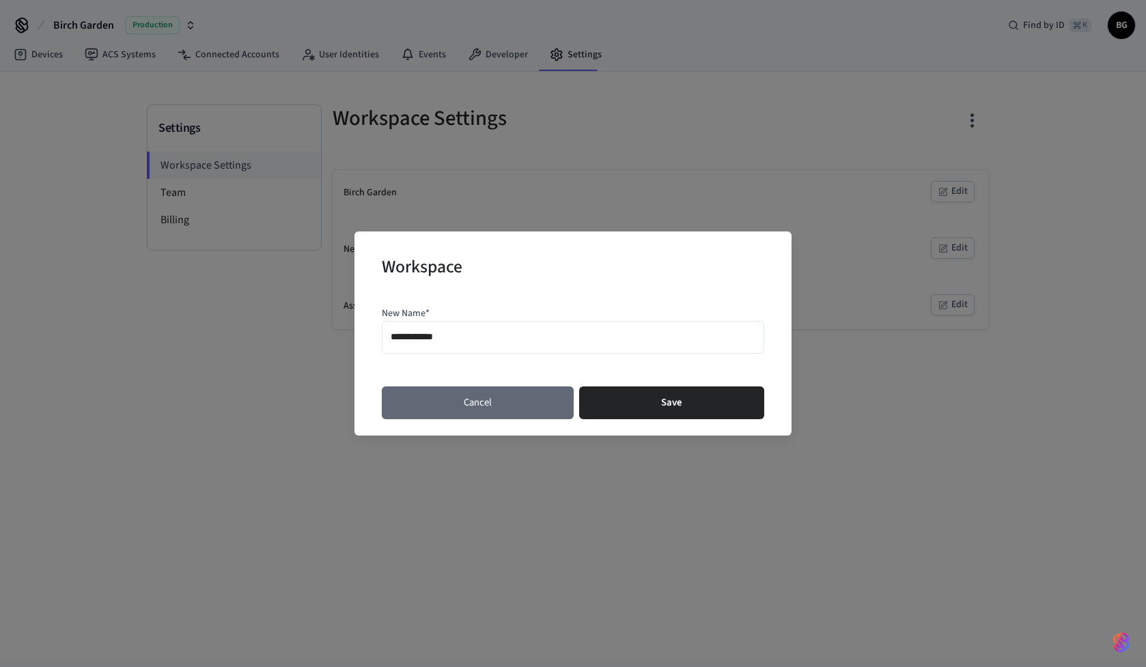
click at [510, 401] on button "Cancel" at bounding box center [478, 402] width 192 height 33
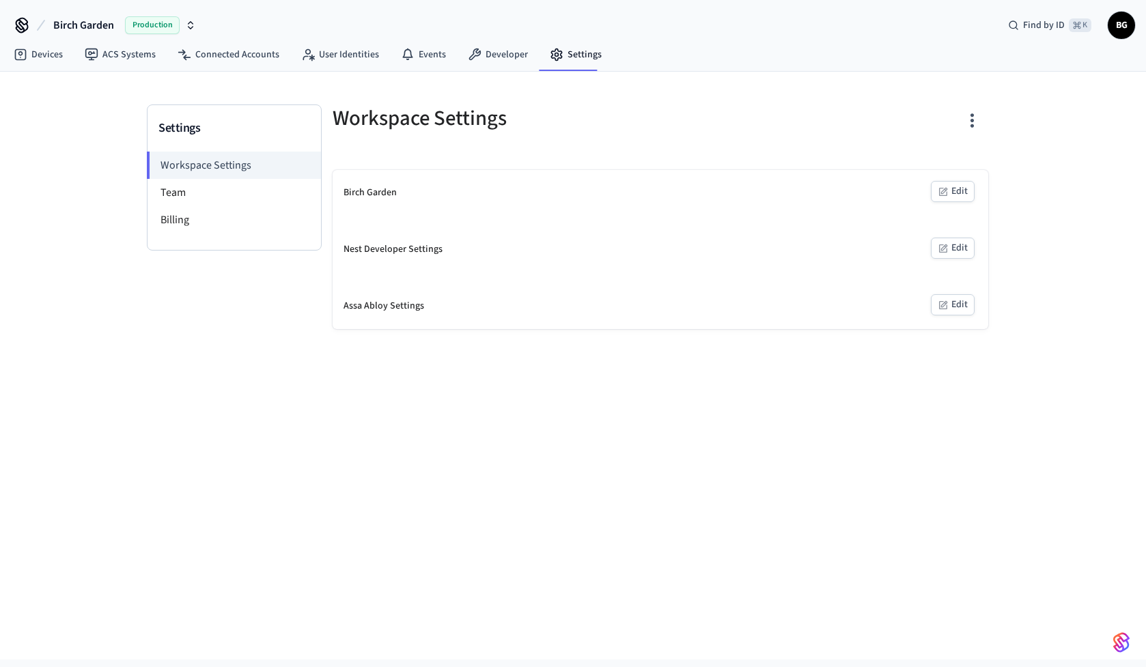
click at [974, 115] on icon "button" at bounding box center [971, 120] width 21 height 21
click at [958, 217] on div "Delete Workspace" at bounding box center [919, 214] width 95 height 14
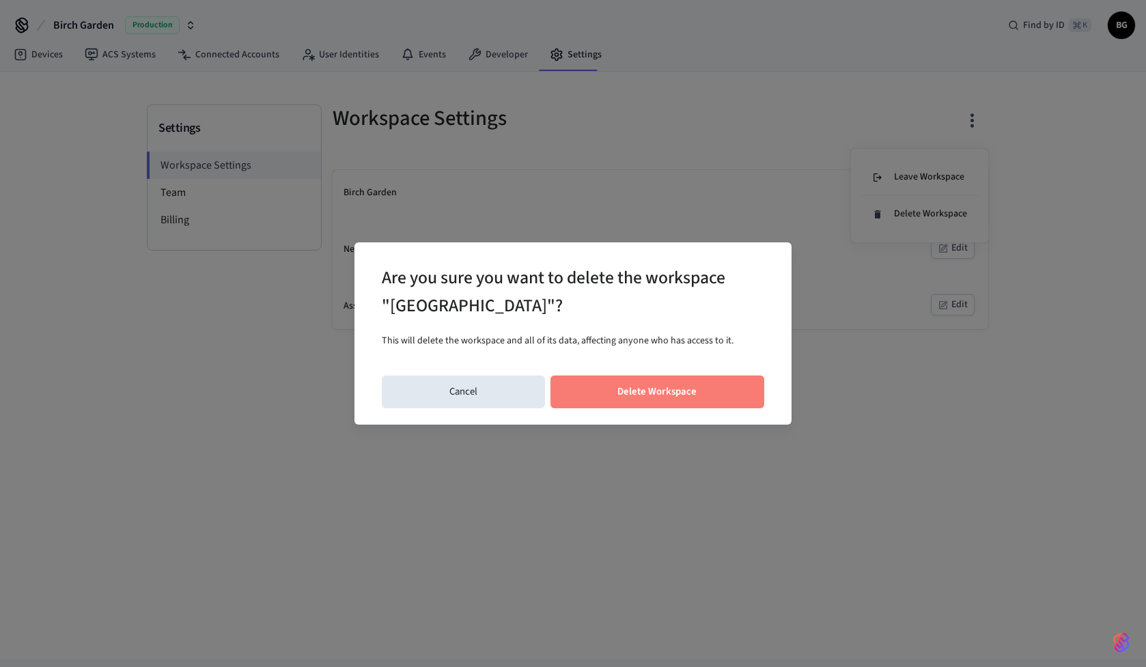
click at [597, 390] on button "Delete Workspace" at bounding box center [657, 392] width 214 height 33
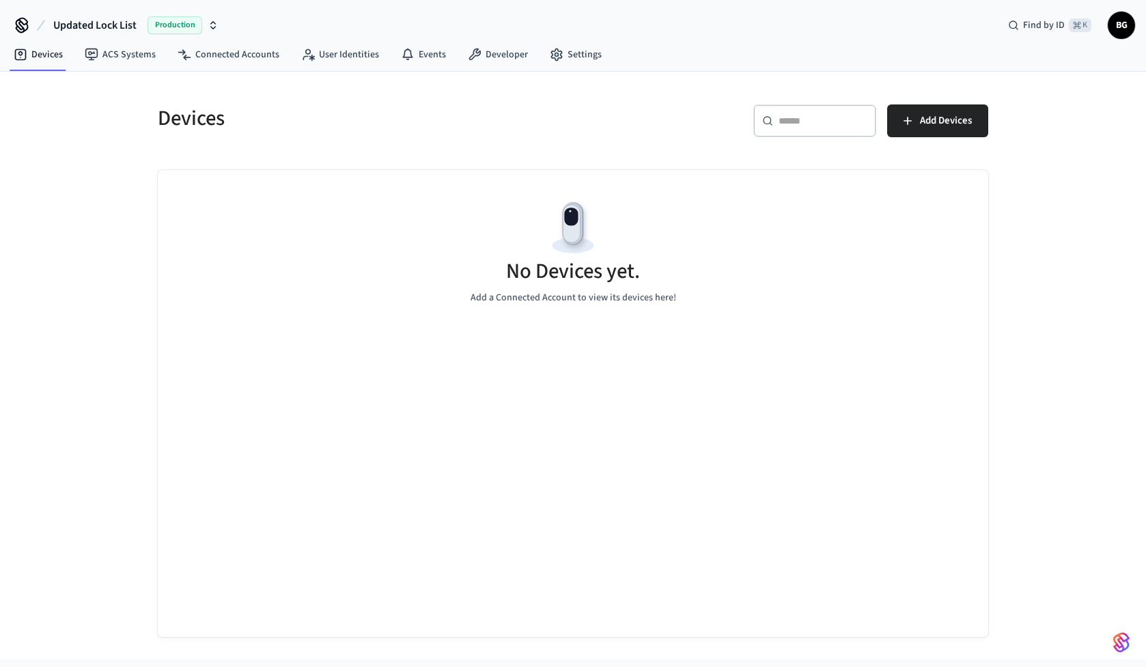
click at [216, 31] on div "Production" at bounding box center [182, 25] width 71 height 18
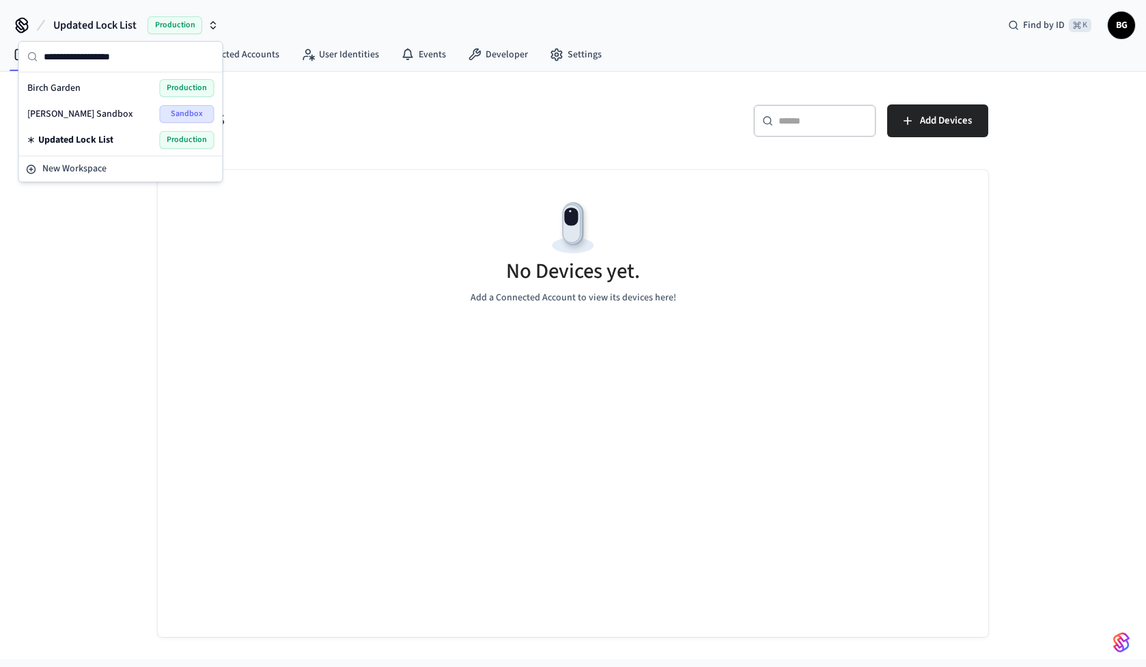
click at [216, 31] on div "Production" at bounding box center [182, 25] width 71 height 18
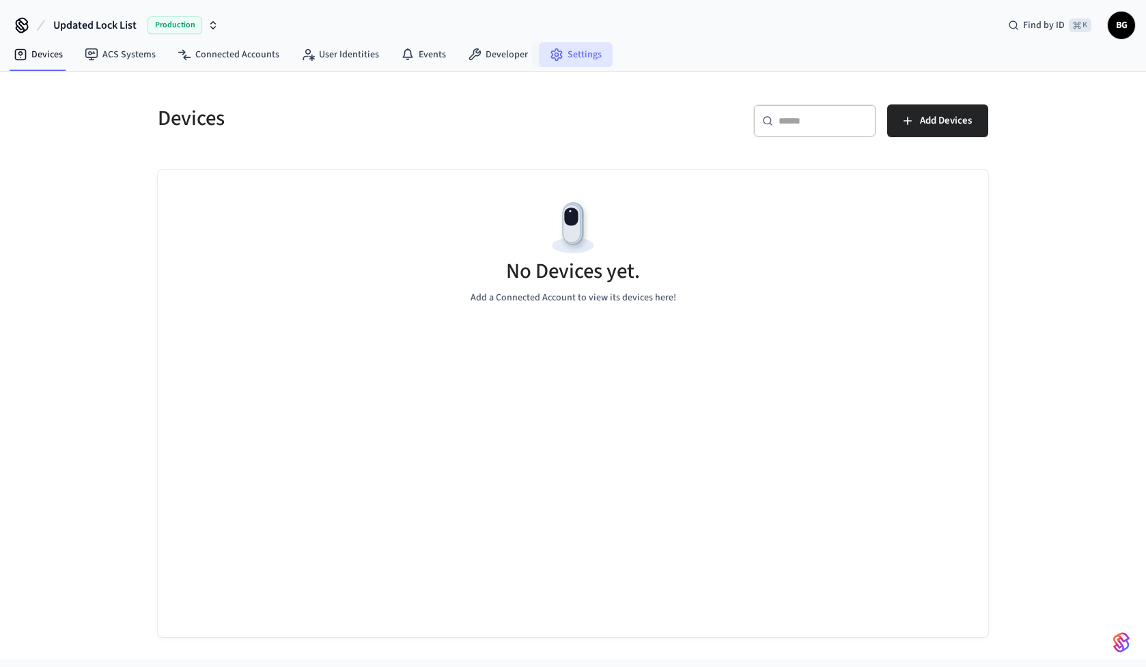
click at [550, 55] on icon at bounding box center [557, 55] width 14 height 14
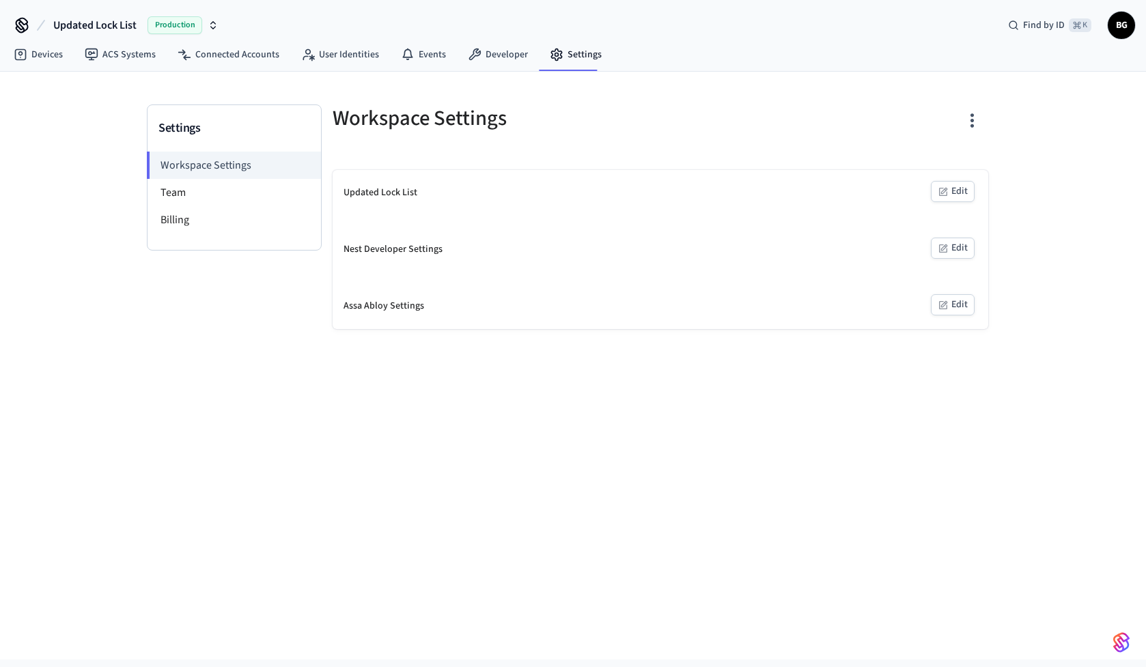
click at [980, 121] on icon "button" at bounding box center [971, 120] width 21 height 21
click at [930, 218] on div "Delete Workspace" at bounding box center [919, 214] width 95 height 14
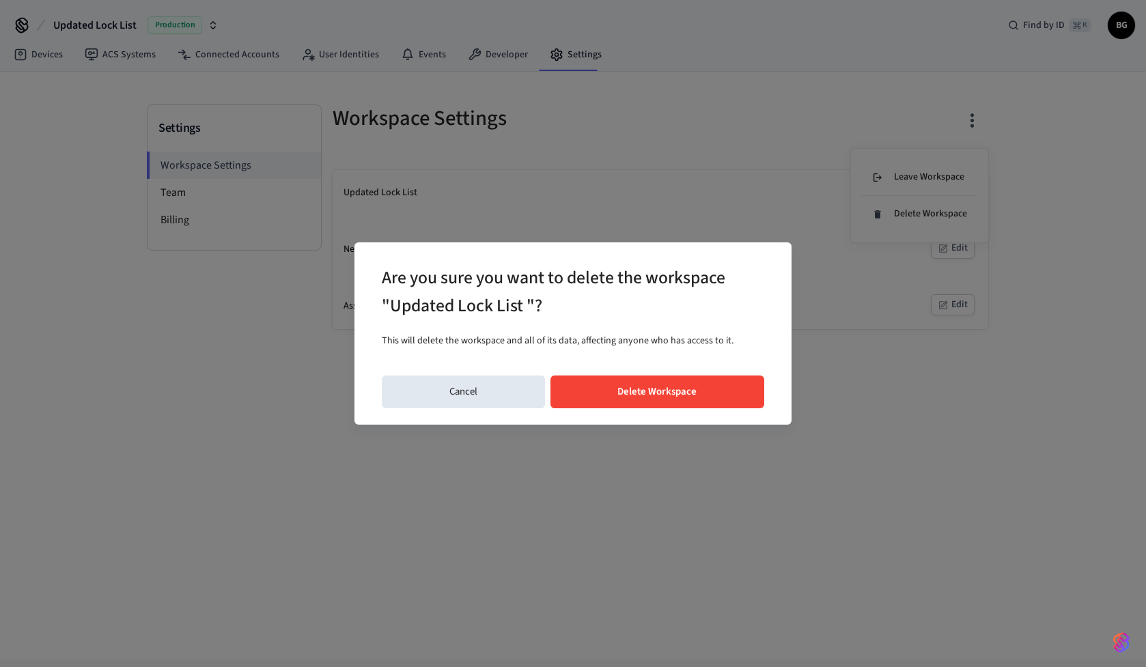
click at [668, 386] on button "Delete Workspace" at bounding box center [657, 392] width 214 height 33
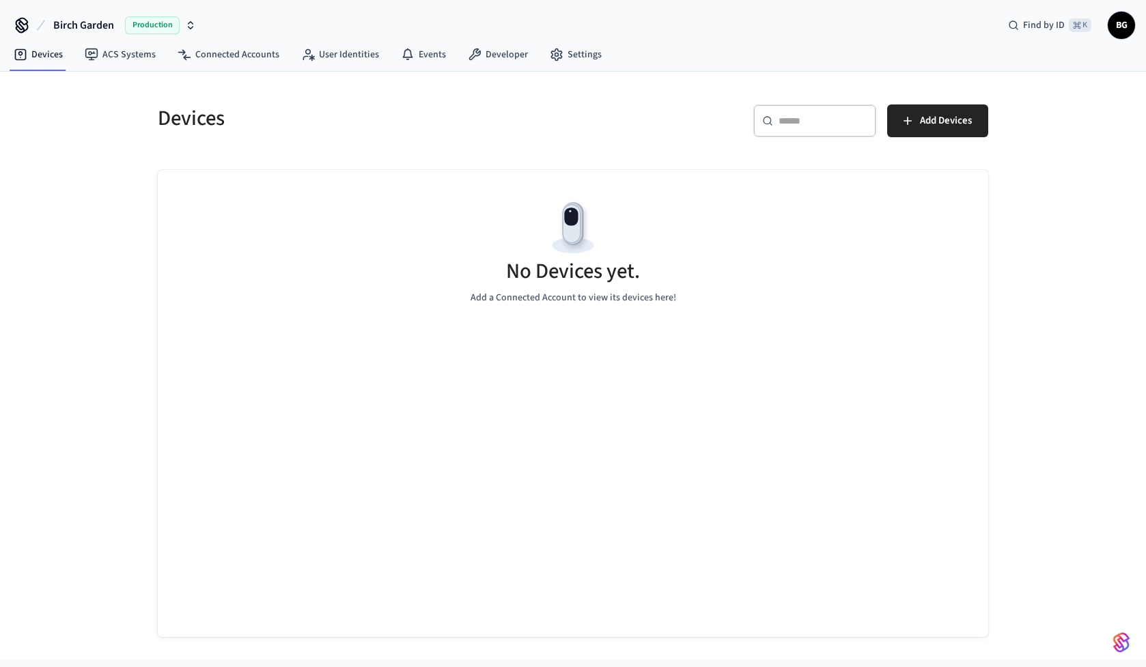
click at [193, 20] on icon "button" at bounding box center [190, 25] width 11 height 11
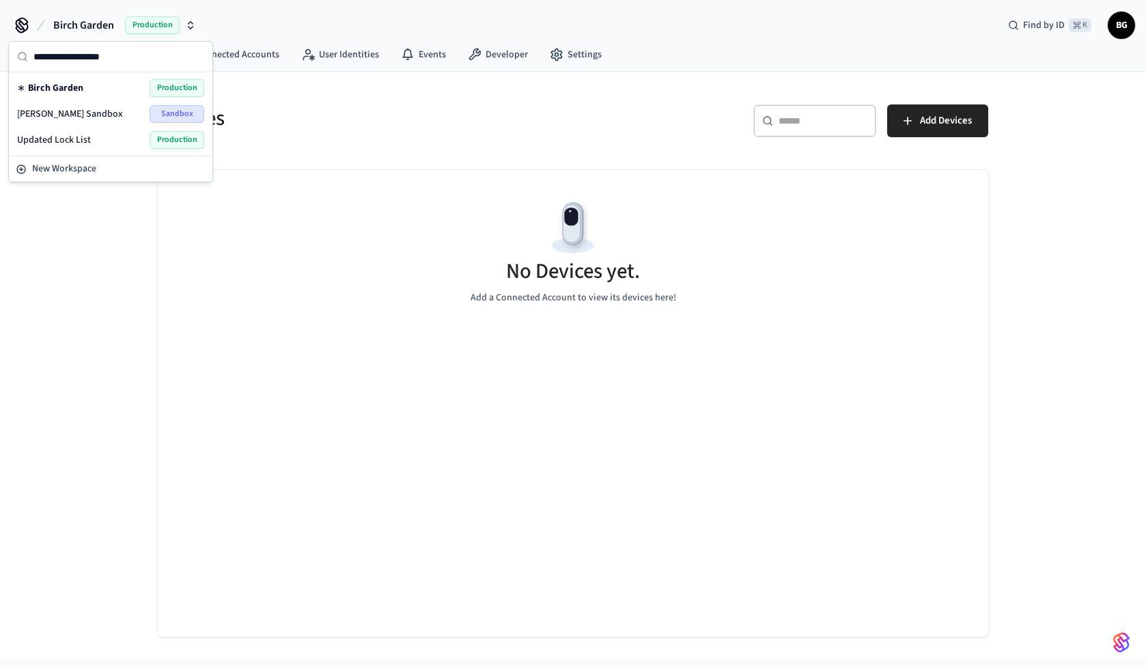
click at [578, 89] on div "​ ​ Add Devices" at bounding box center [776, 118] width 423 height 60
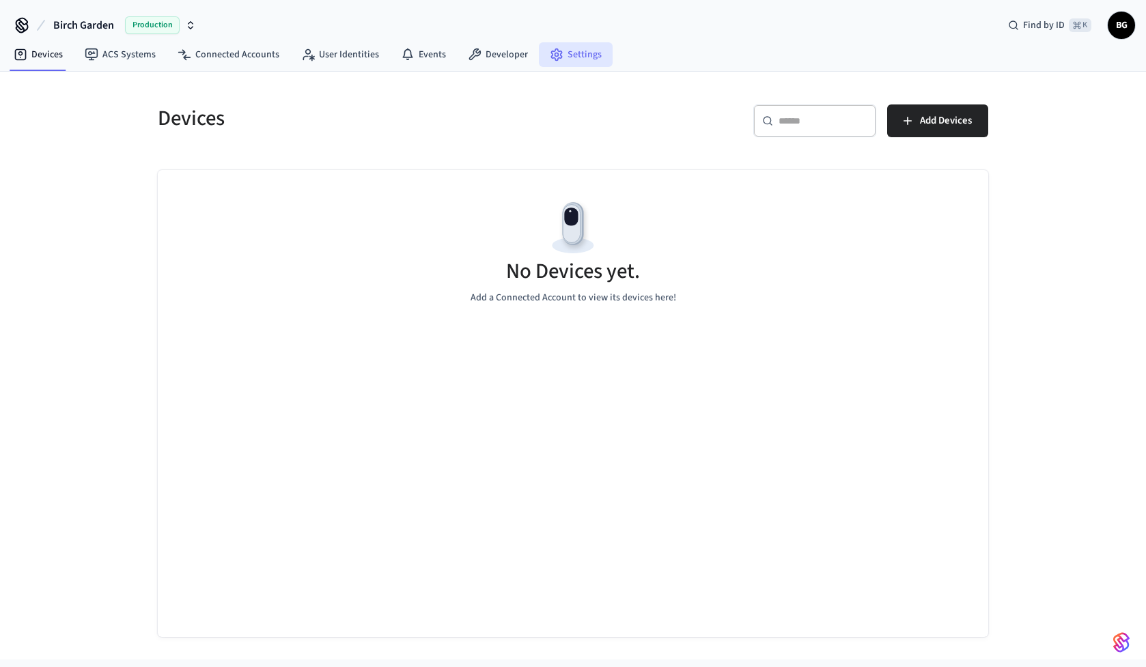
click at [545, 45] on link "Settings" at bounding box center [576, 54] width 74 height 25
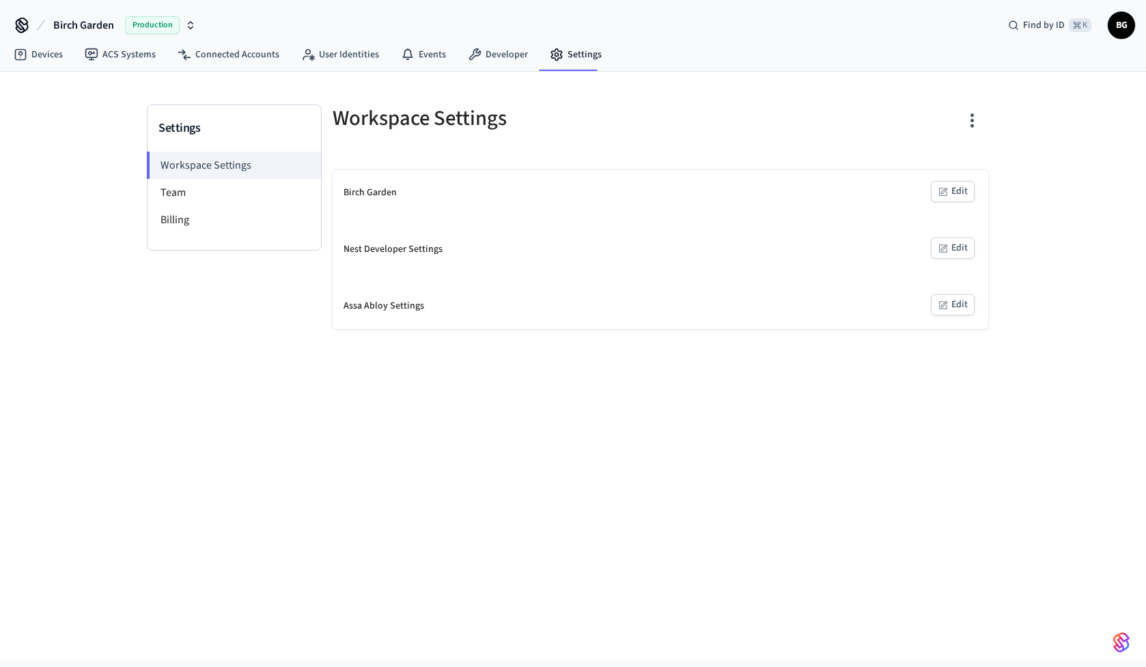
click at [373, 312] on div "Assa Abloy Settings" at bounding box center [383, 306] width 81 height 14
click at [949, 306] on button "Edit" at bounding box center [953, 304] width 44 height 21
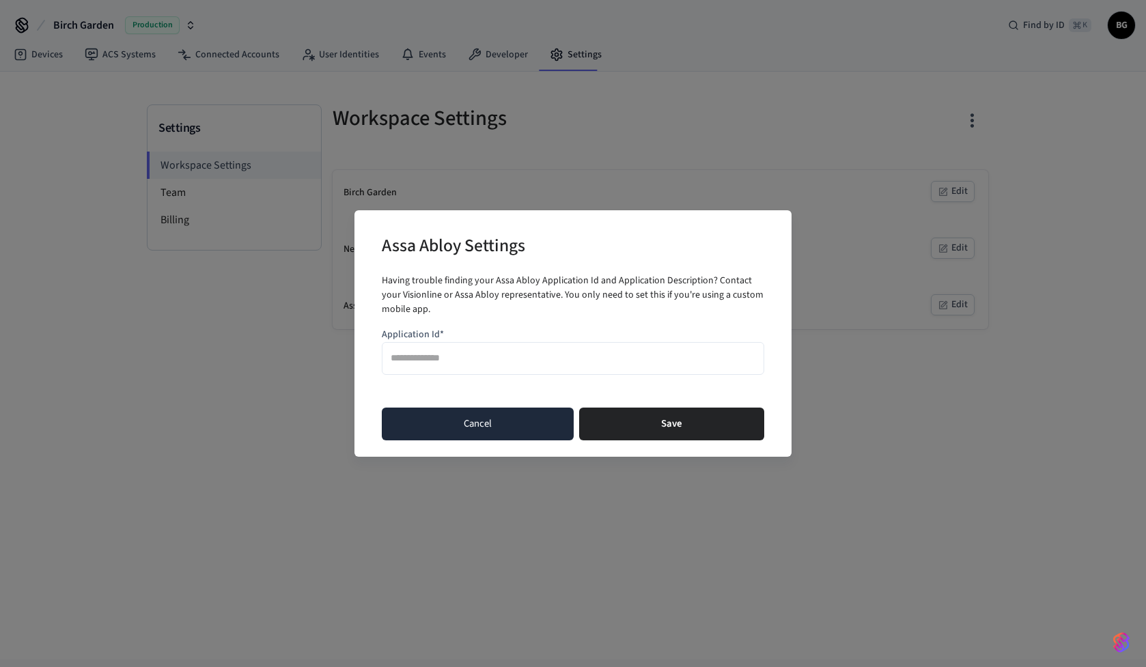
click at [485, 427] on button "Cancel" at bounding box center [478, 424] width 192 height 33
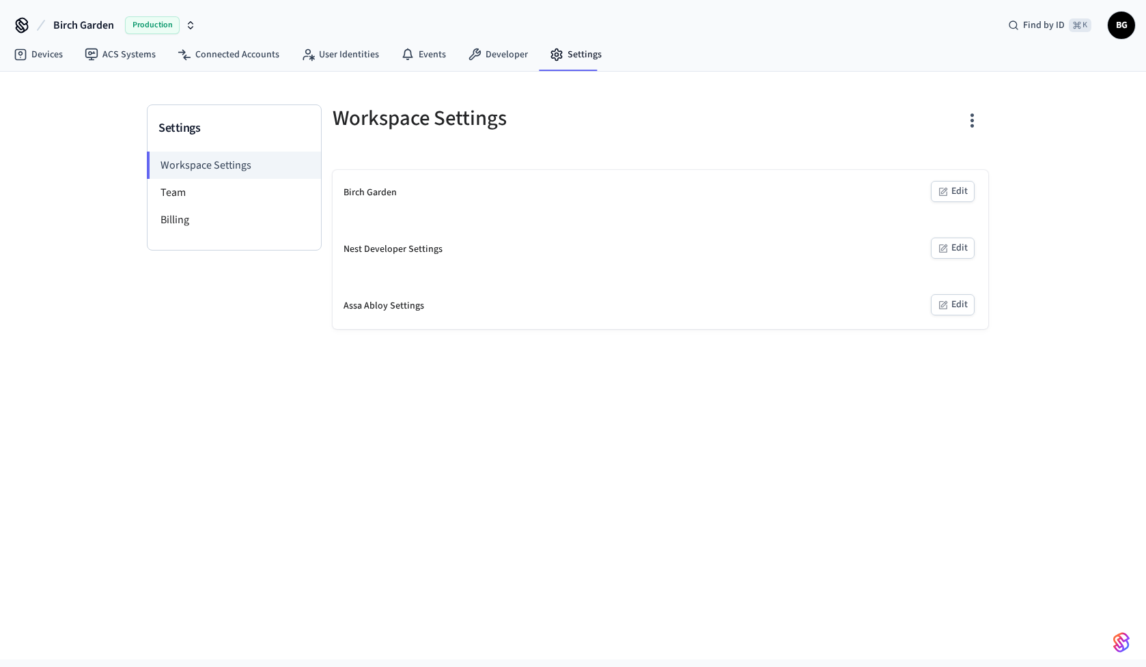
click at [423, 255] on div "Nest Developer Settings" at bounding box center [392, 249] width 99 height 14
click at [949, 246] on button "Edit" at bounding box center [953, 248] width 44 height 21
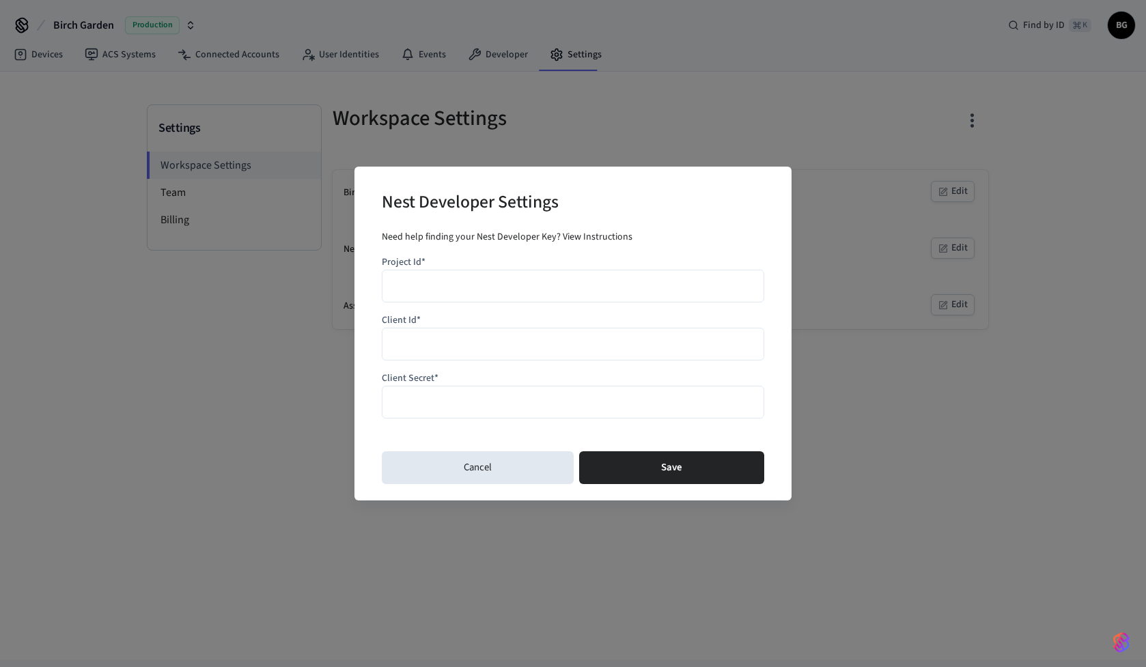
click at [462, 485] on div "Nest Developer Settings Need help finding your Nest Developer Key? View Instruc…" at bounding box center [572, 334] width 437 height 334
click at [473, 466] on button "Cancel" at bounding box center [478, 467] width 192 height 33
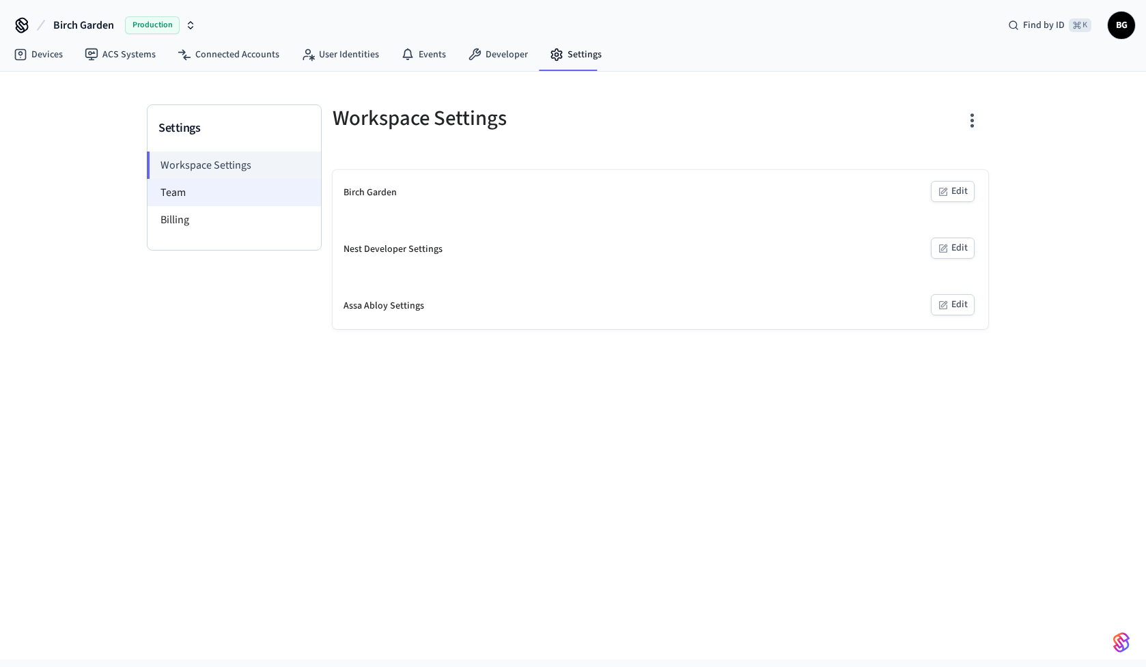
click at [178, 193] on li "Team" at bounding box center [233, 192] width 173 height 27
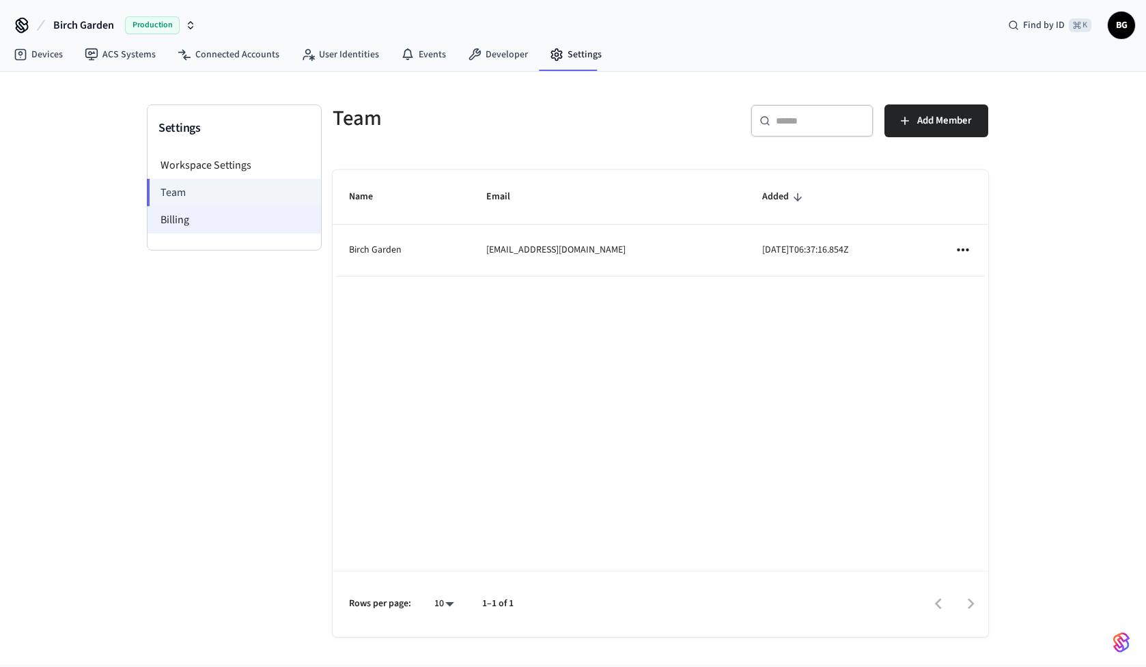
click at [214, 221] on li "Billing" at bounding box center [233, 219] width 173 height 27
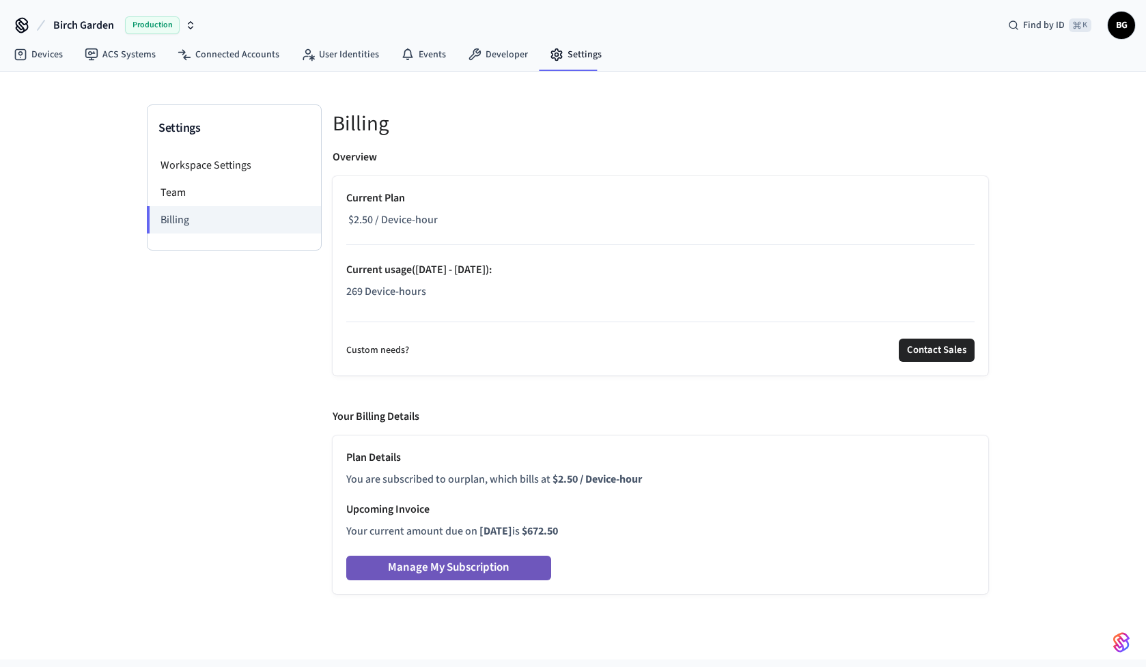
click at [464, 573] on button "Manage My Subscription" at bounding box center [448, 568] width 205 height 25
